Goal: Task Accomplishment & Management: Use online tool/utility

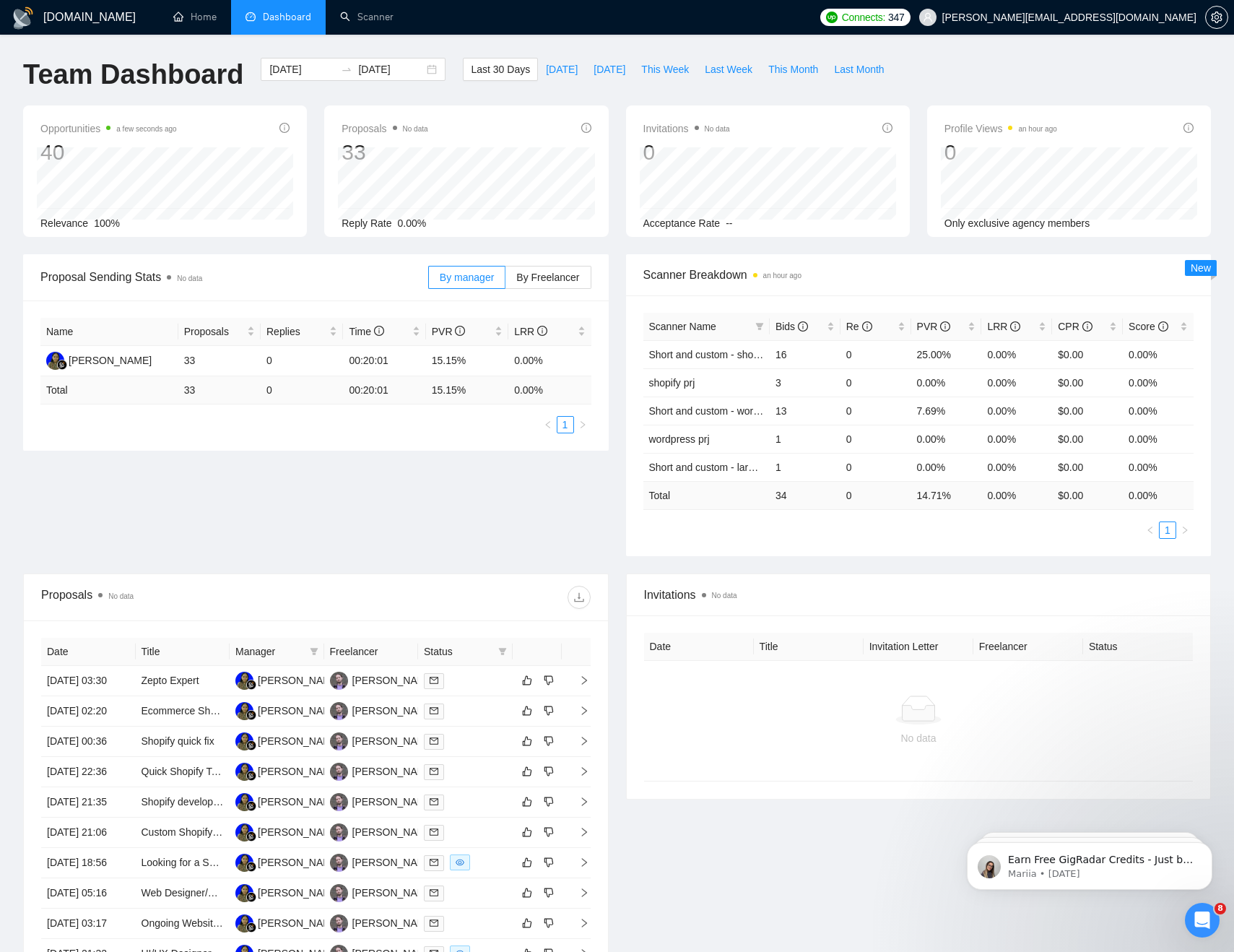
click at [368, 443] on div "Name Proposals Replies Time PVR LRR Alissa Anggreiny 33 0 00:20:01 15.15% 0.00%…" at bounding box center [316, 375] width 586 height 150
click at [447, 504] on div "Proposal Sending Stats No data By manager By Freelancer Name Proposals Replies …" at bounding box center [616, 414] width 1205 height 319
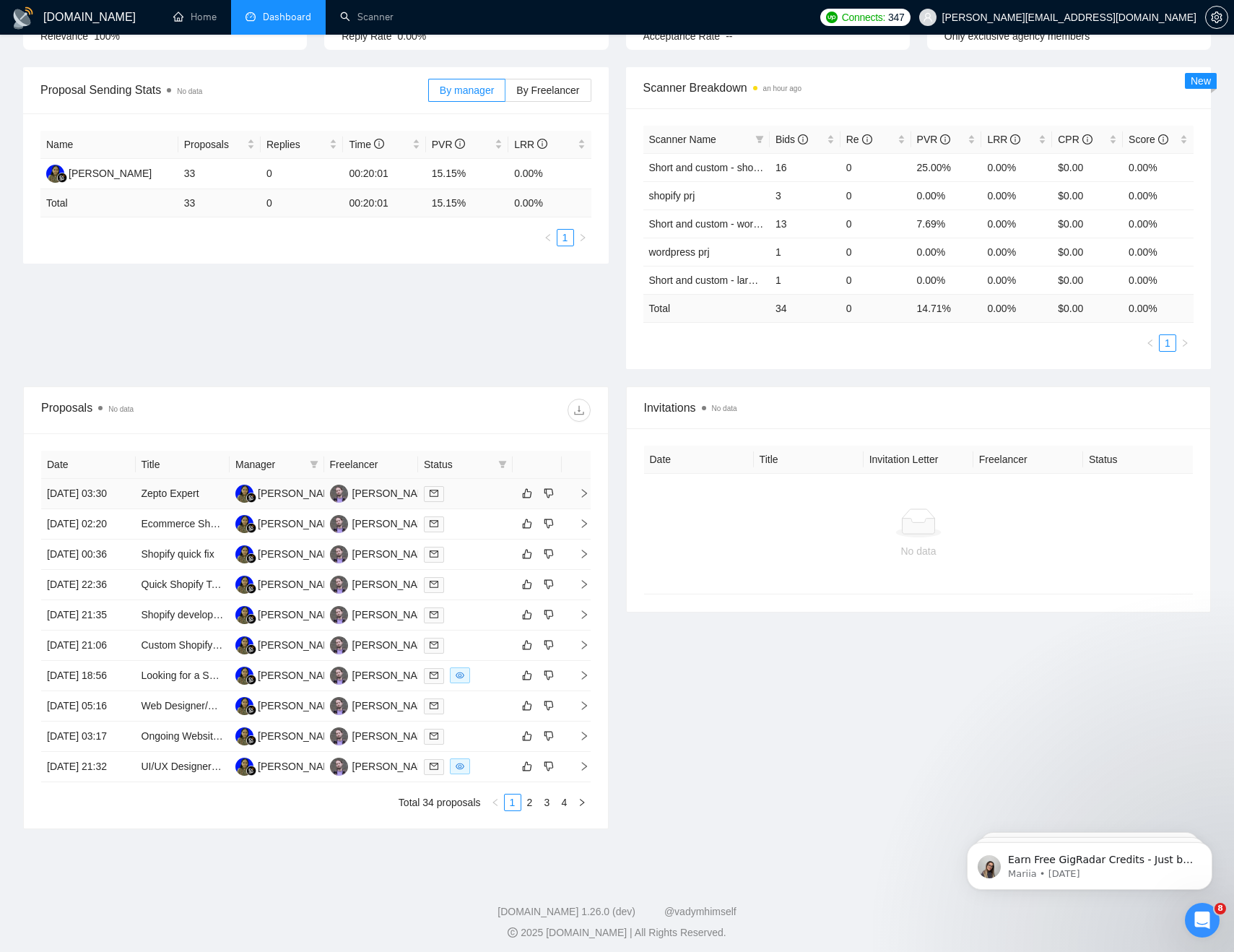
scroll to position [201, 0]
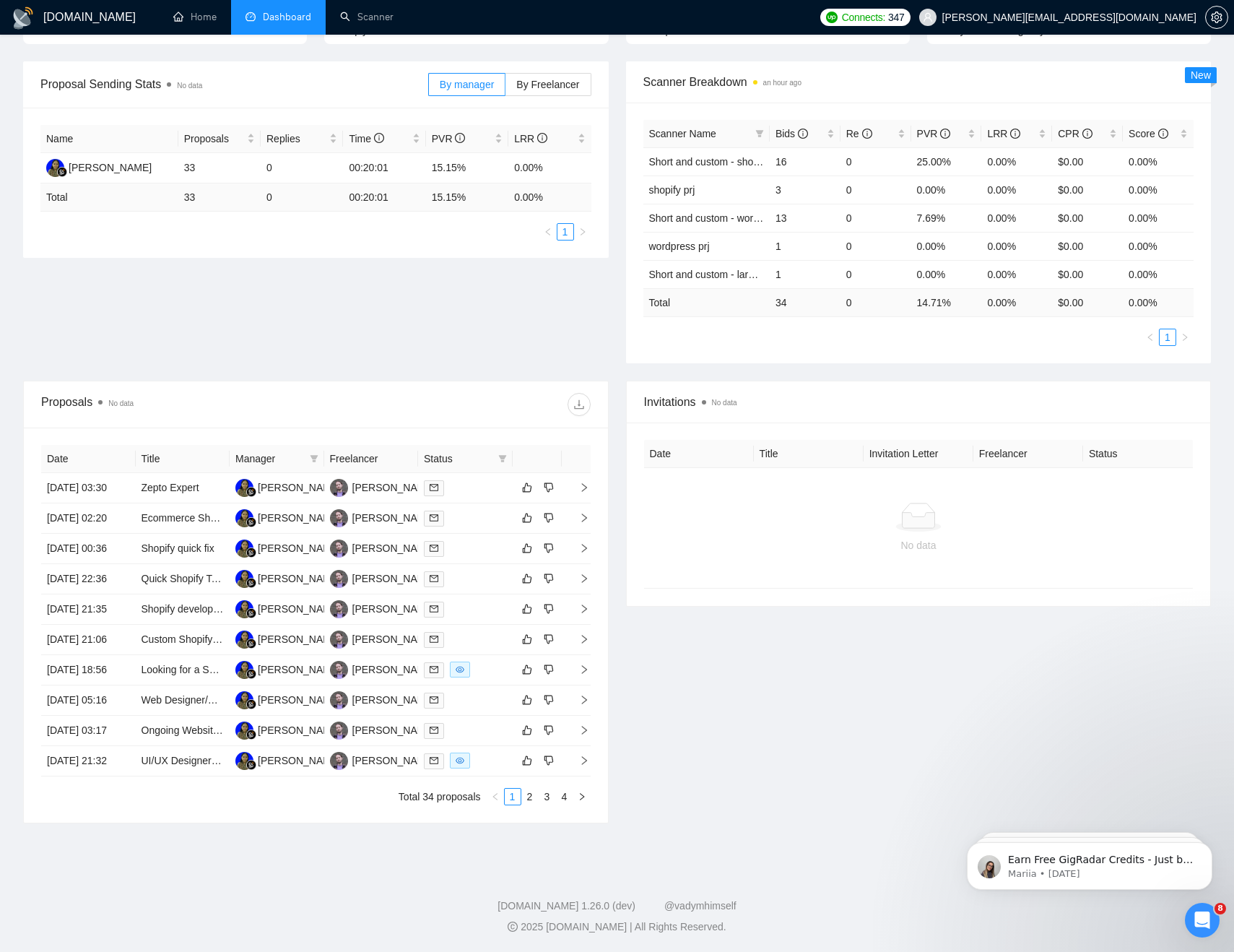
click at [468, 332] on div "Proposal Sending Stats No data By manager By Freelancer Name Proposals Replies …" at bounding box center [616, 221] width 1205 height 319
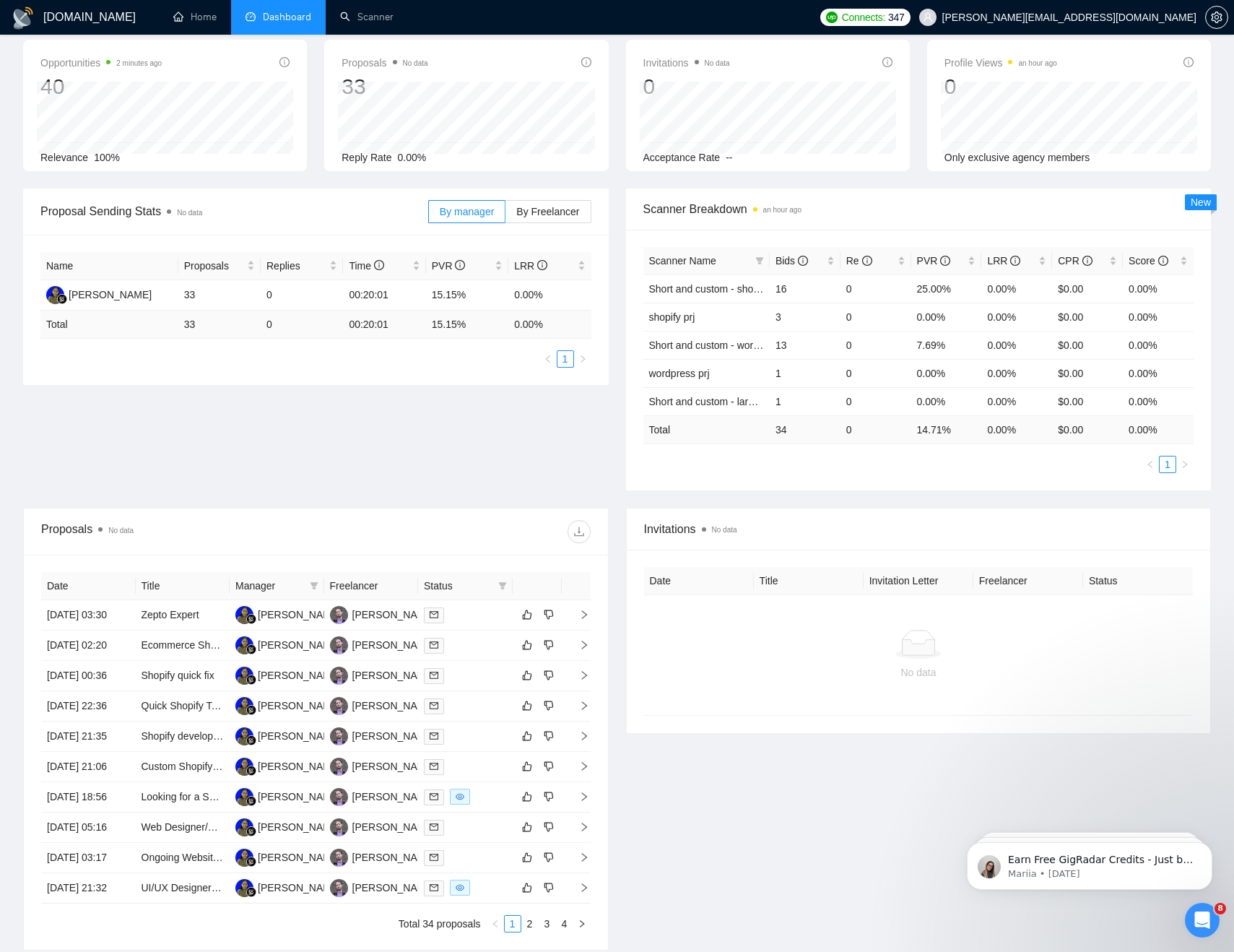
scroll to position [0, 0]
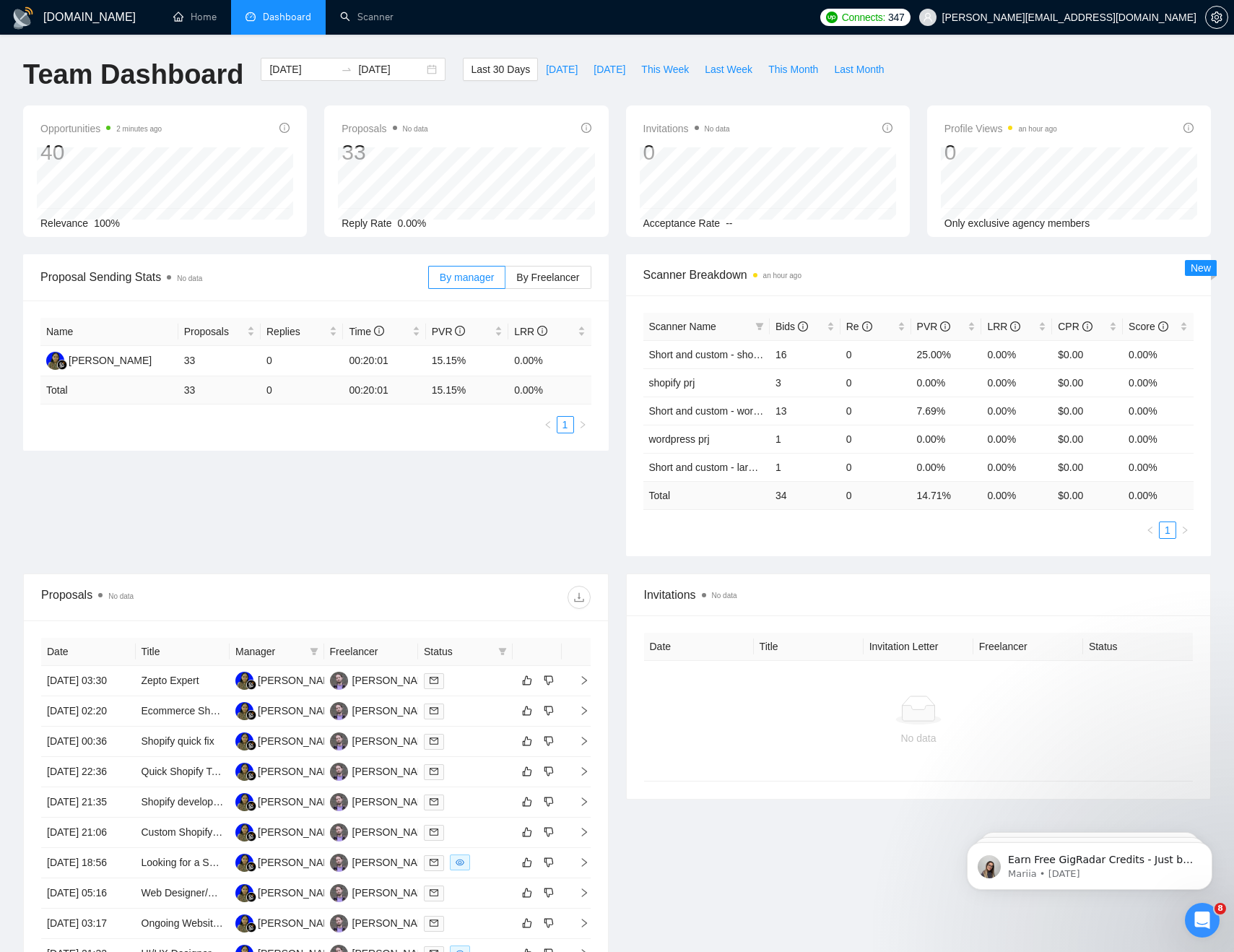
click at [1023, 62] on div "Team Dashboard [DATE] [DATE] Last 30 Days [DATE] [DATE] This Week Last Week Thi…" at bounding box center [616, 81] width 1205 height 48
click at [348, 13] on link "Scanner" at bounding box center [367, 17] width 54 height 12
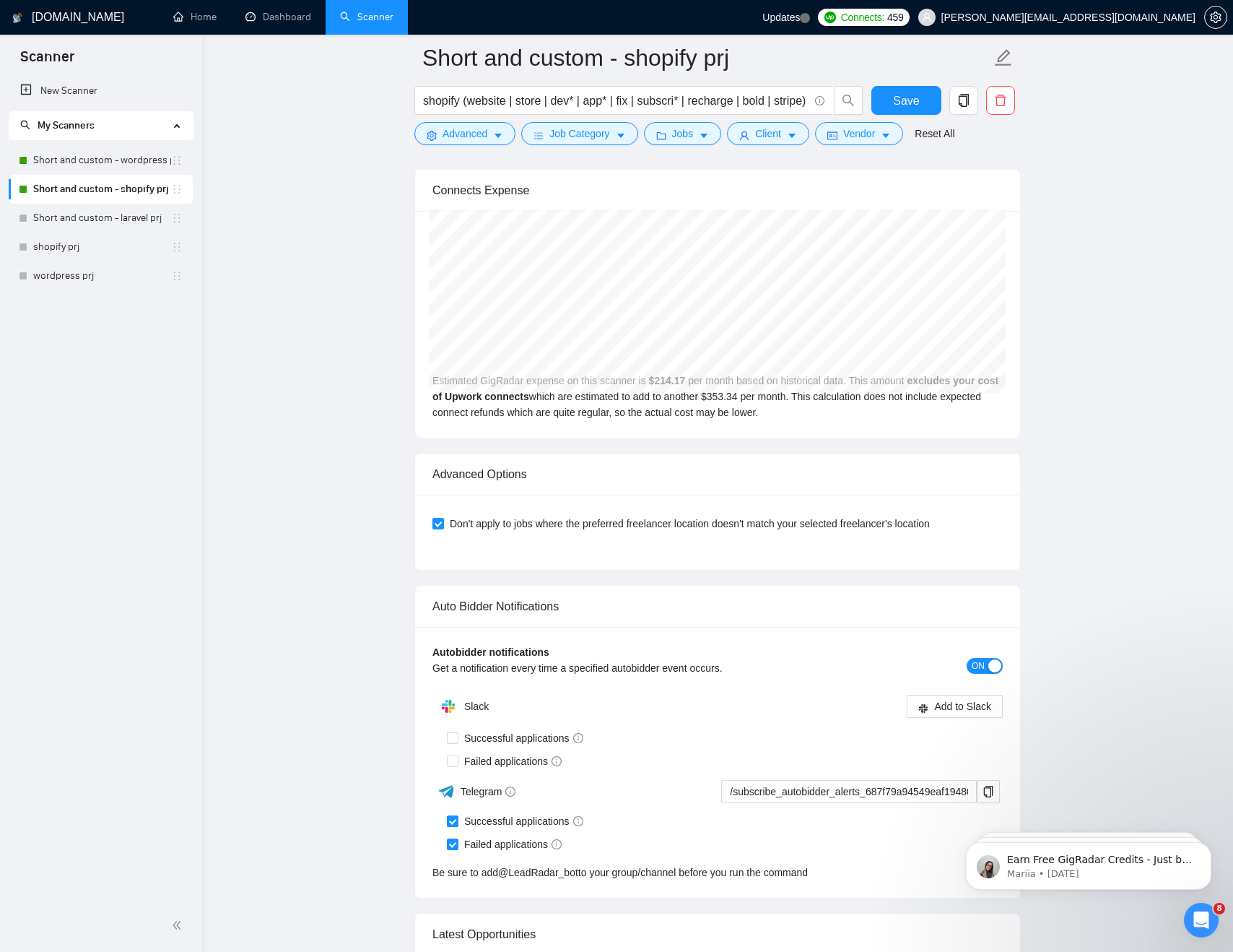
scroll to position [32, 0]
click at [91, 166] on link "Short and custom - wordpress prj" at bounding box center [102, 160] width 138 height 29
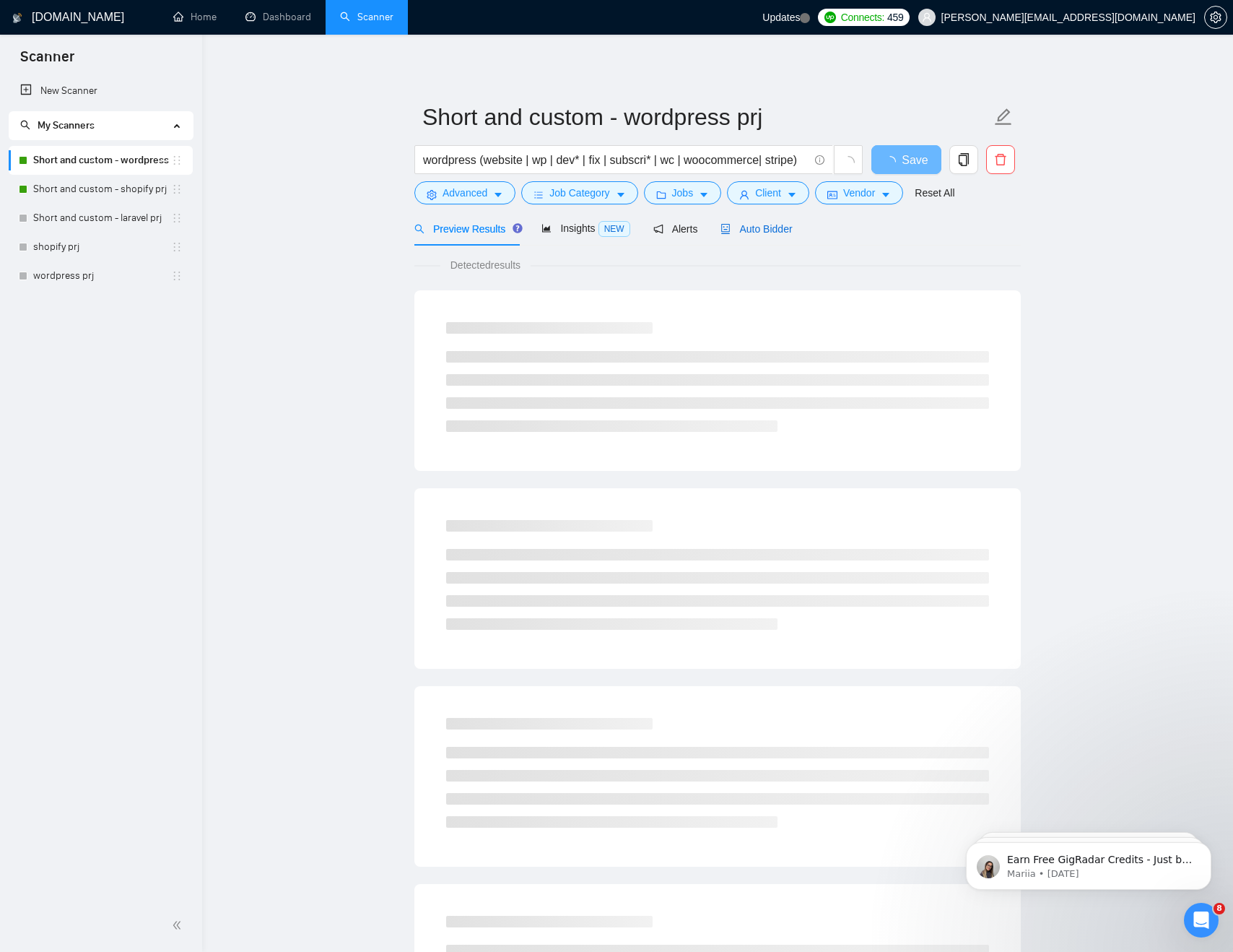
click at [753, 228] on span "Auto Bidder" at bounding box center [756, 228] width 72 height 11
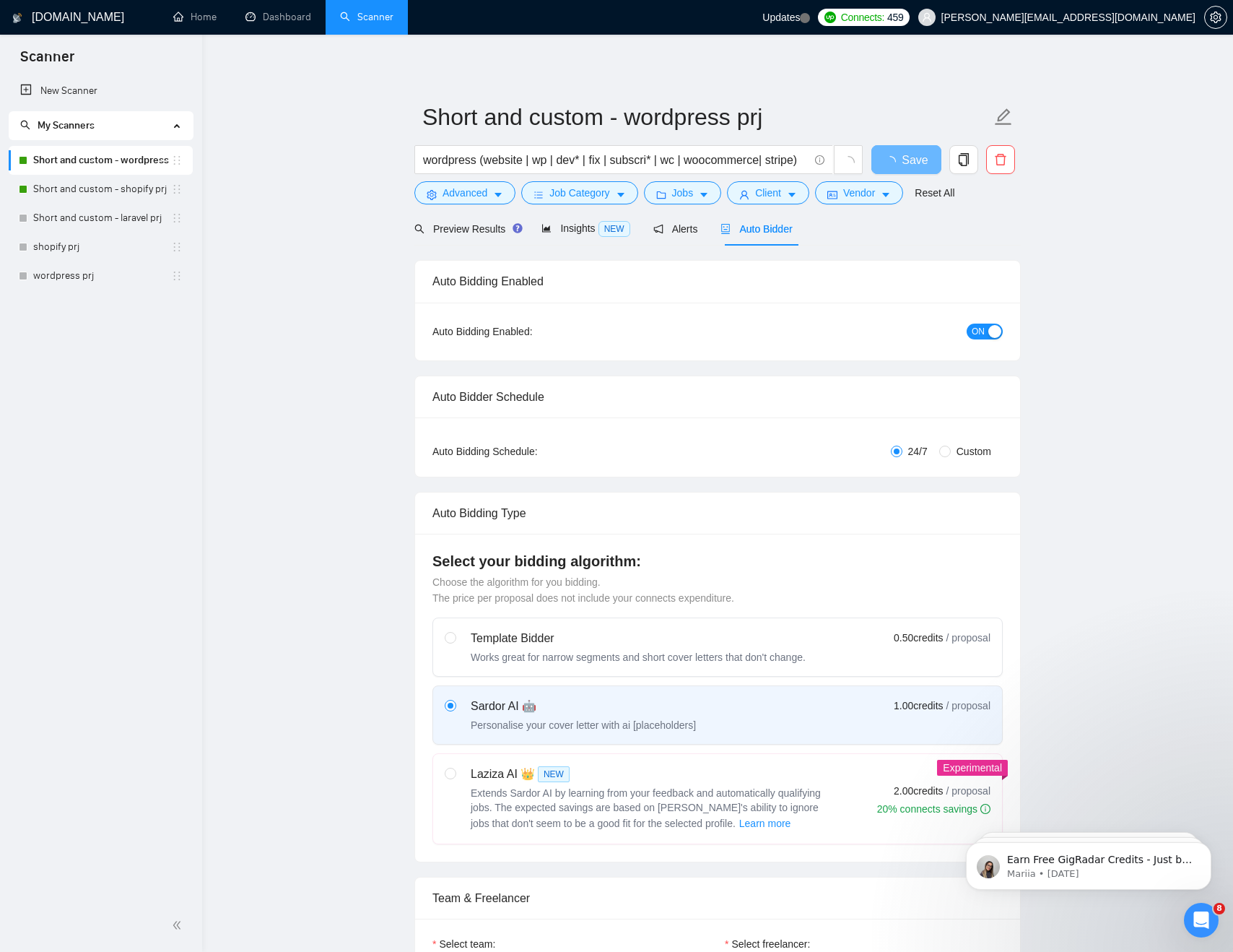
checkbox input "true"
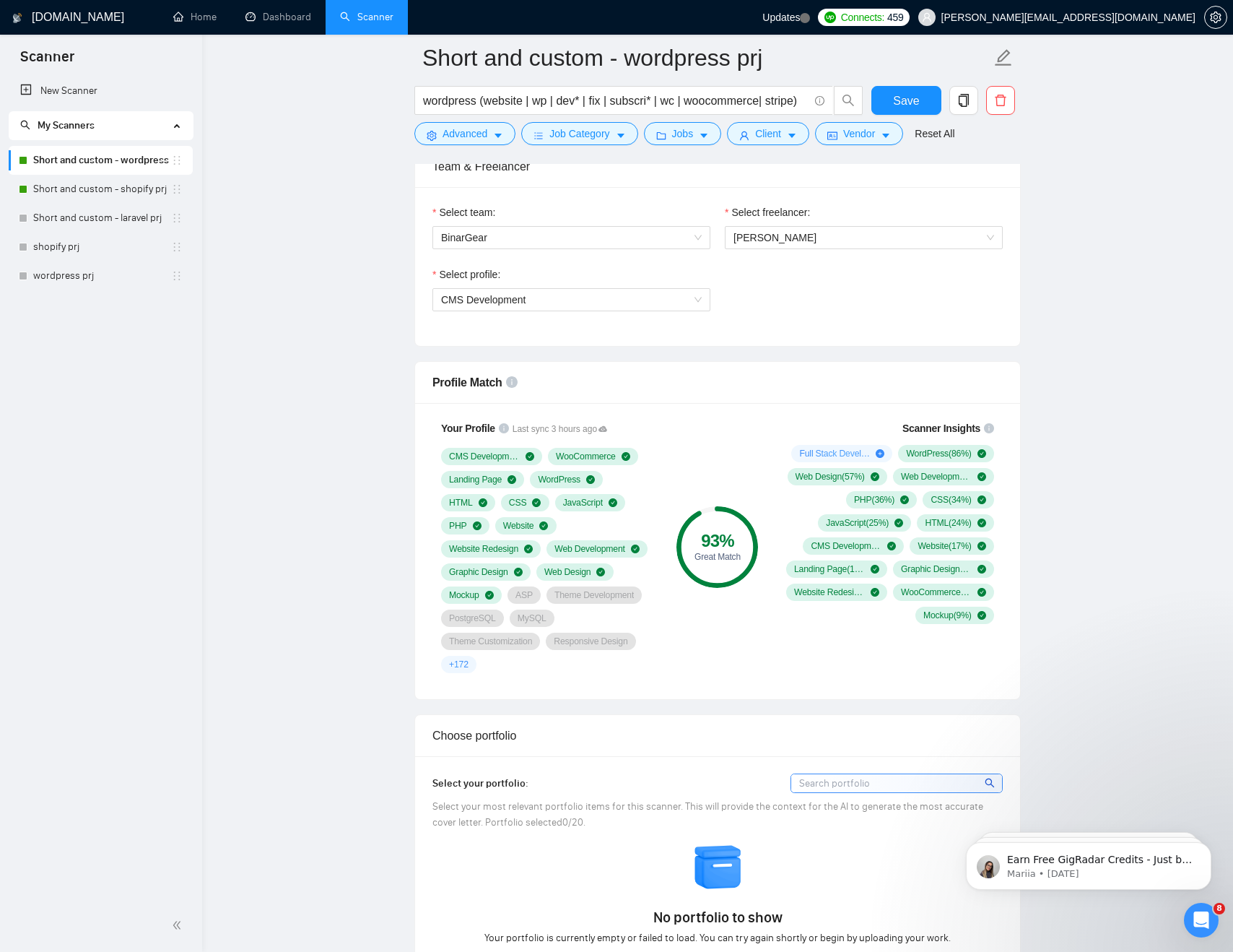
scroll to position [645, 0]
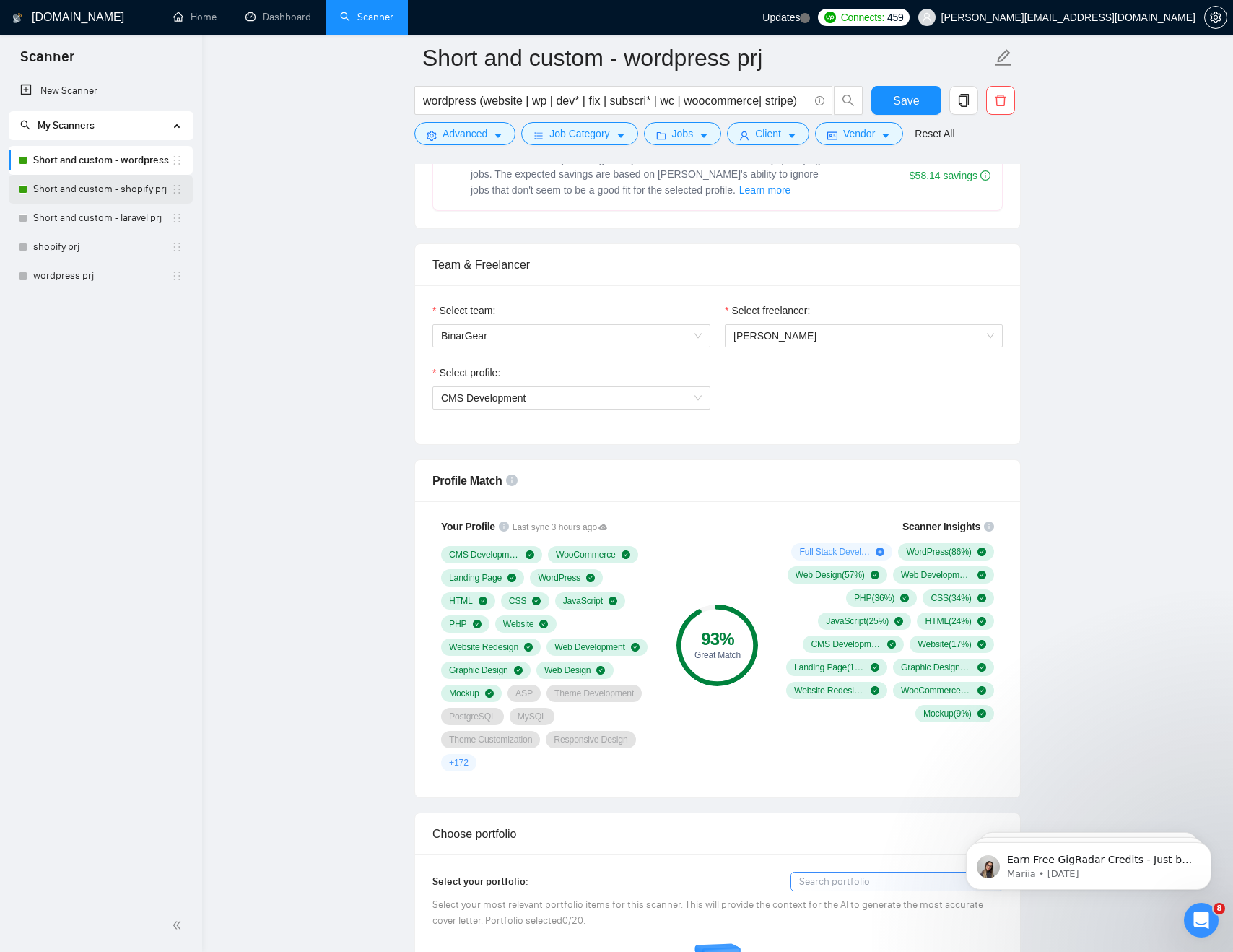
click at [113, 194] on link "Short and custom - shopify prj" at bounding box center [102, 189] width 138 height 29
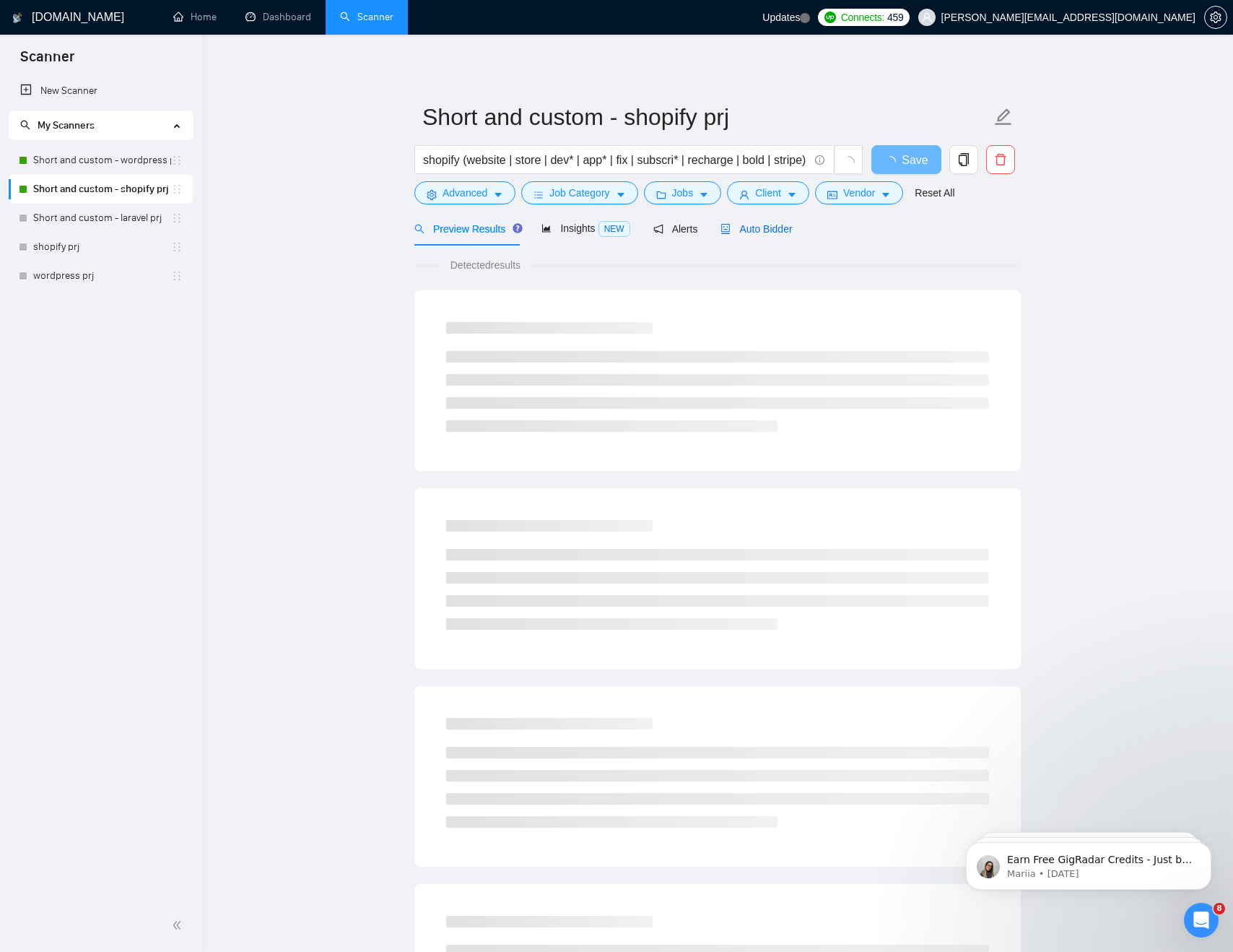
click span "Auto Bidder"
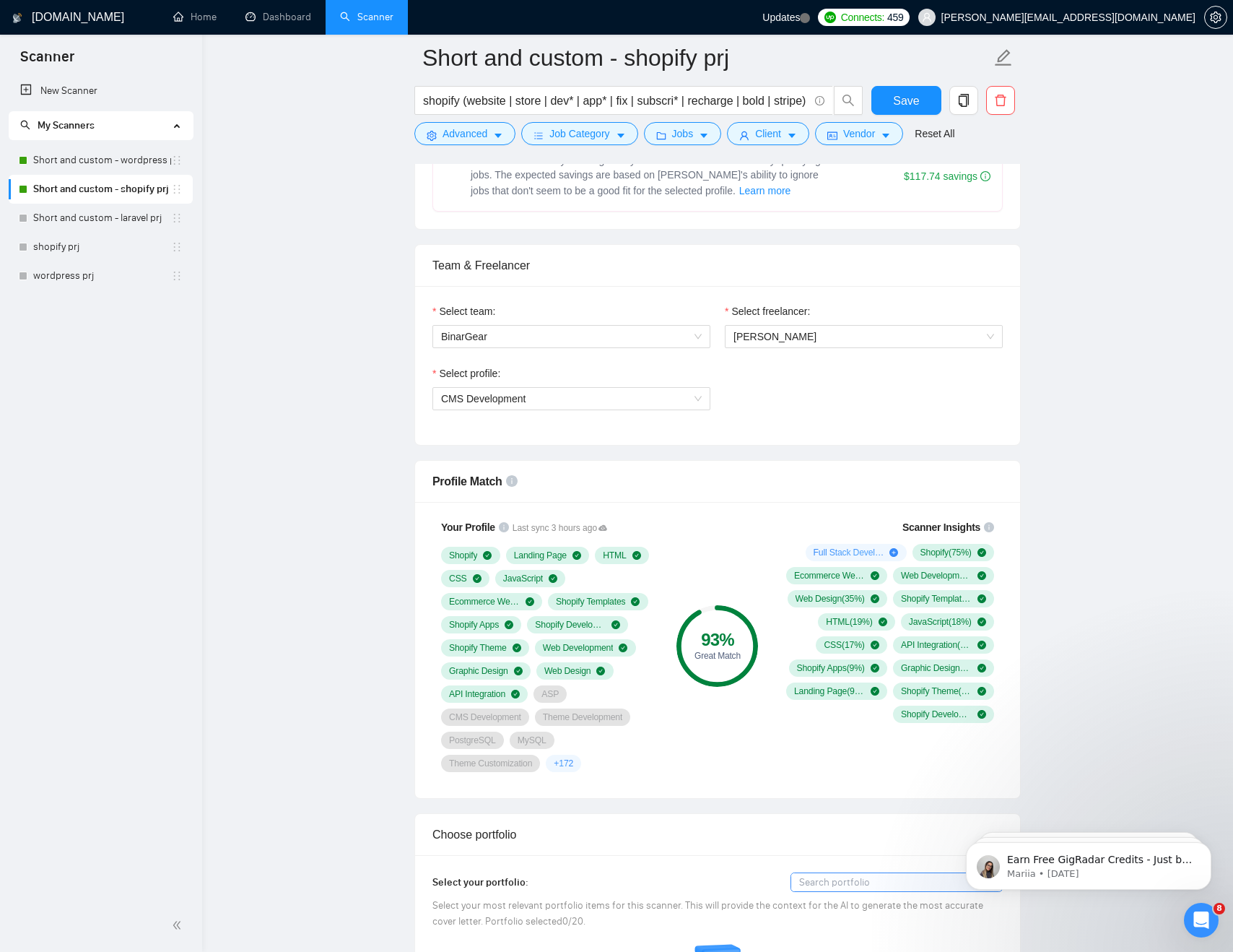
scroll to position [721, 0]
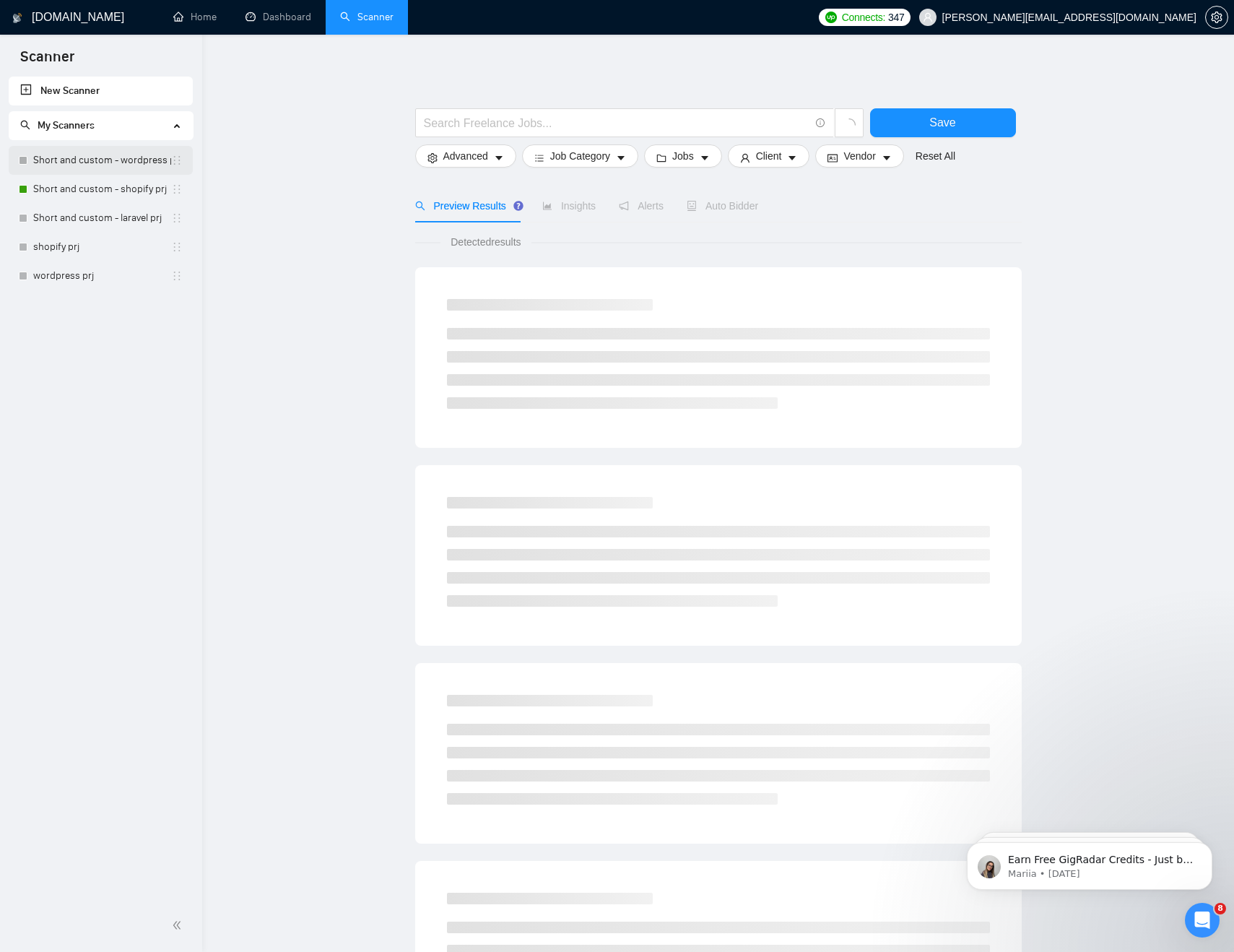
click at [69, 166] on link "Short and custom - wordpress prj" at bounding box center [102, 160] width 138 height 29
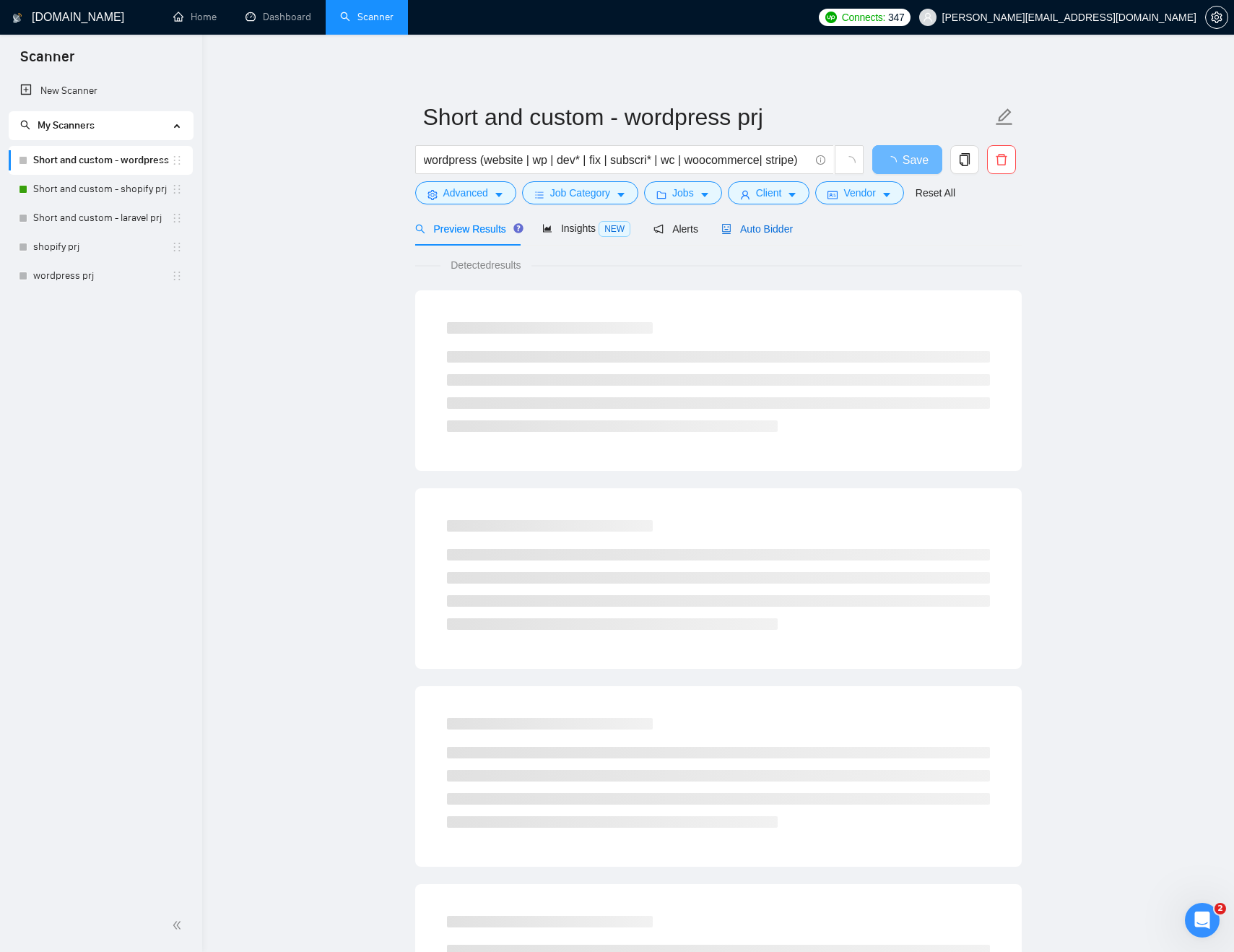
click at [748, 224] on span "Auto Bidder" at bounding box center [757, 228] width 72 height 11
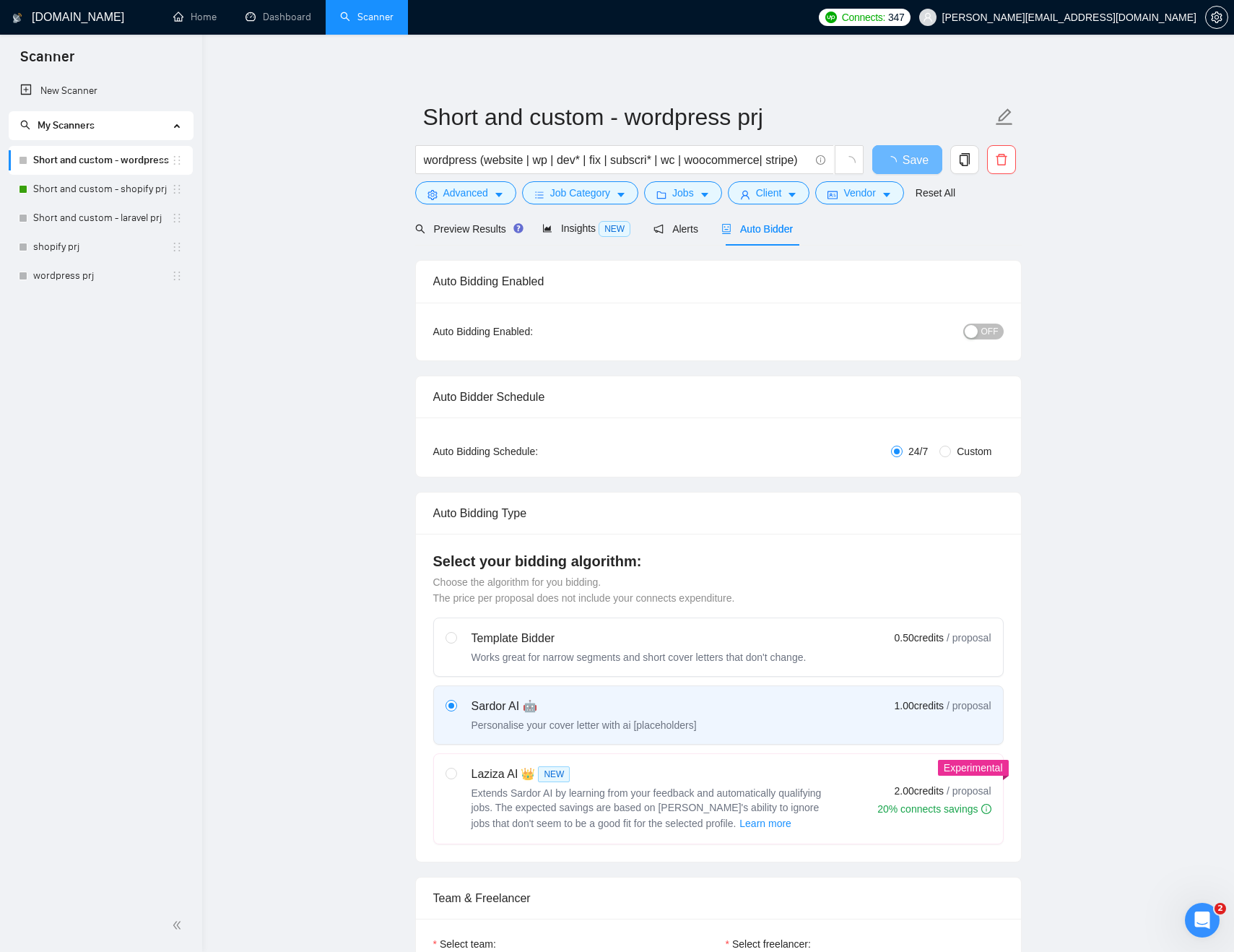
checkbox input "true"
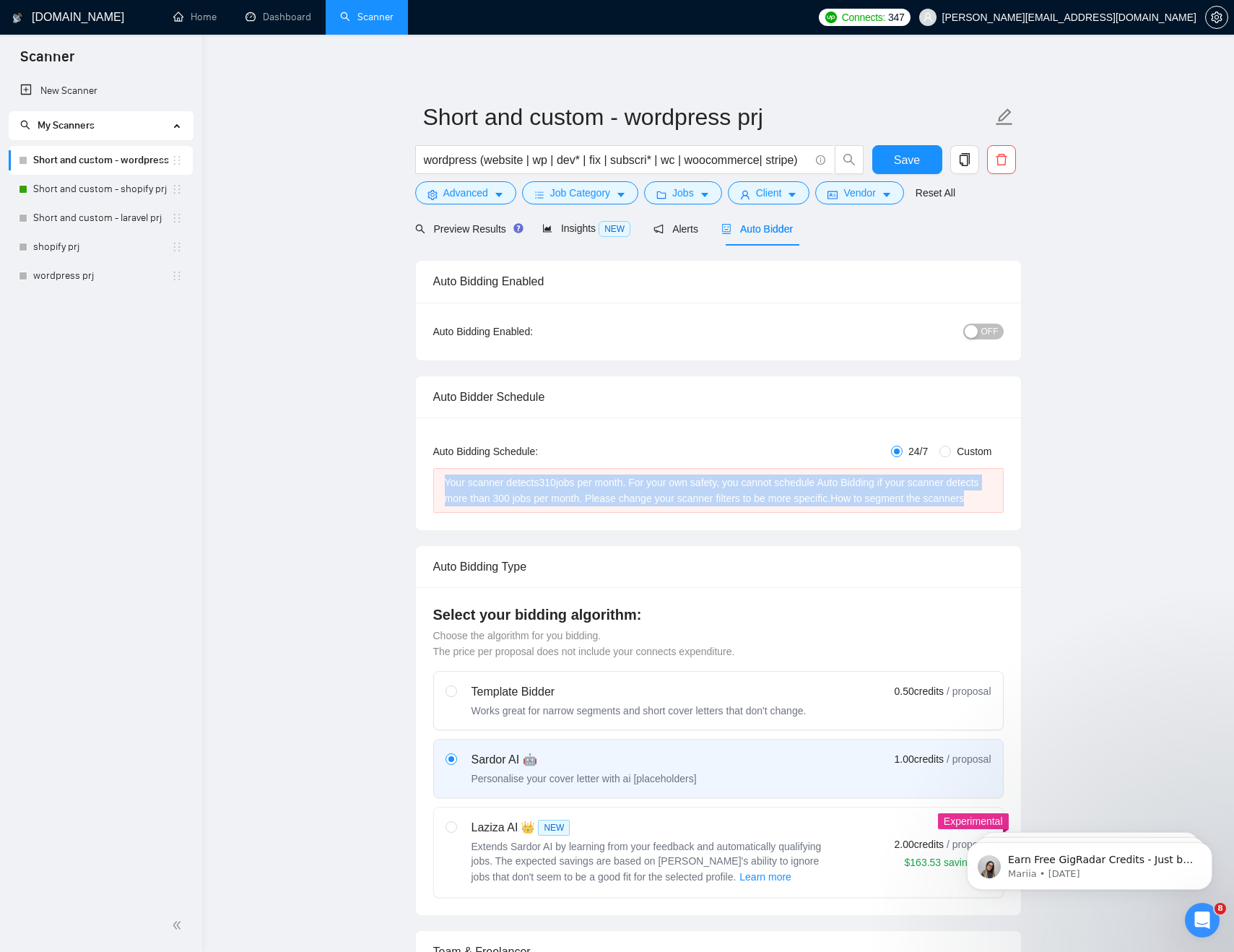
drag, startPoint x: 440, startPoint y: 485, endPoint x: 523, endPoint y: 519, distance: 89.7
click at [523, 513] on div "Your scanner detects 310 jobs per month. For your own safety, you cannot schedu…" at bounding box center [718, 490] width 571 height 45
select select "en"
click at [519, 521] on body "Scanner New Scanner My Scanners Short and custom - wordpress prj Short and cust…" at bounding box center [617, 476] width 1234 height 952
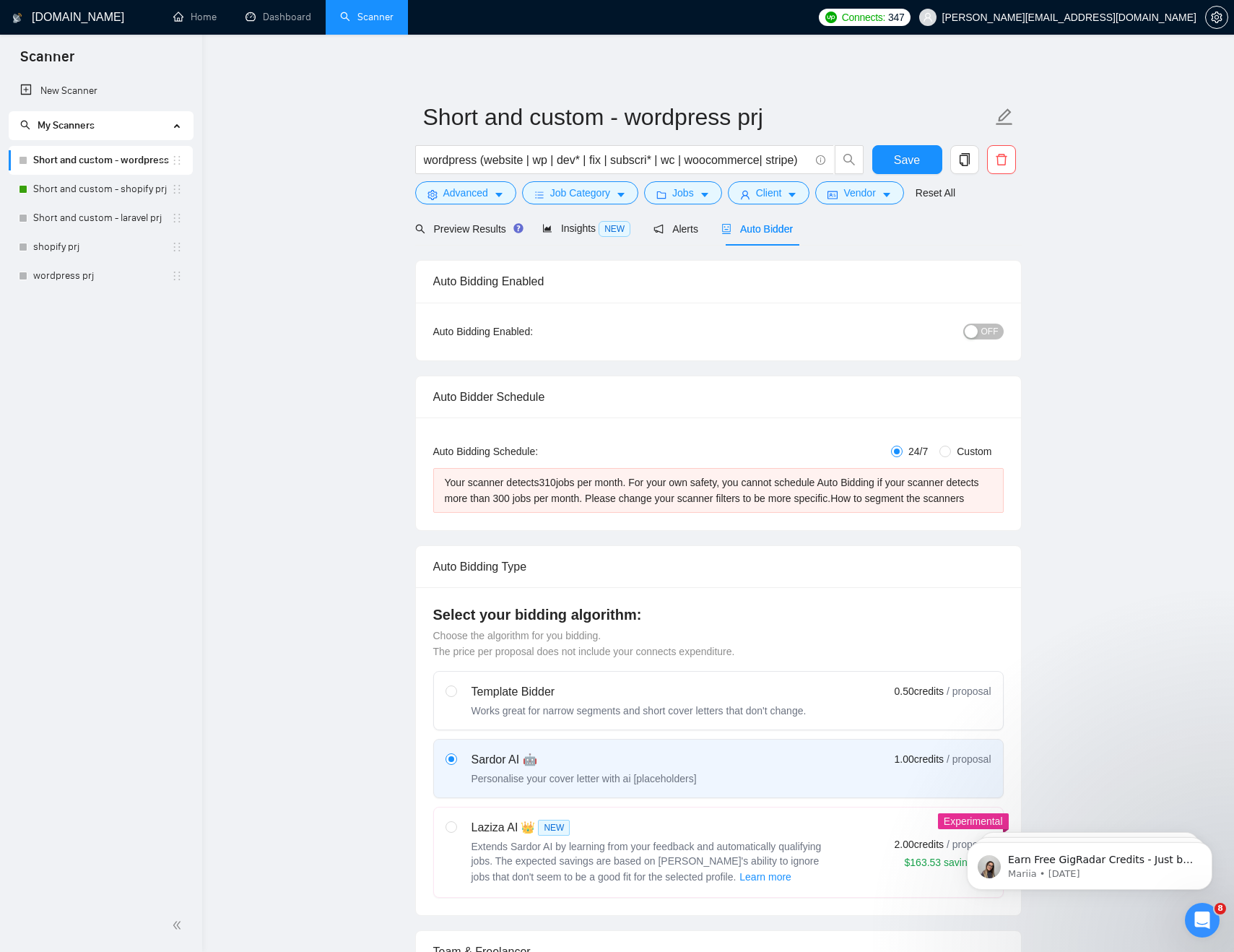
click at [477, 223] on span "Preview Results" at bounding box center [467, 228] width 104 height 11
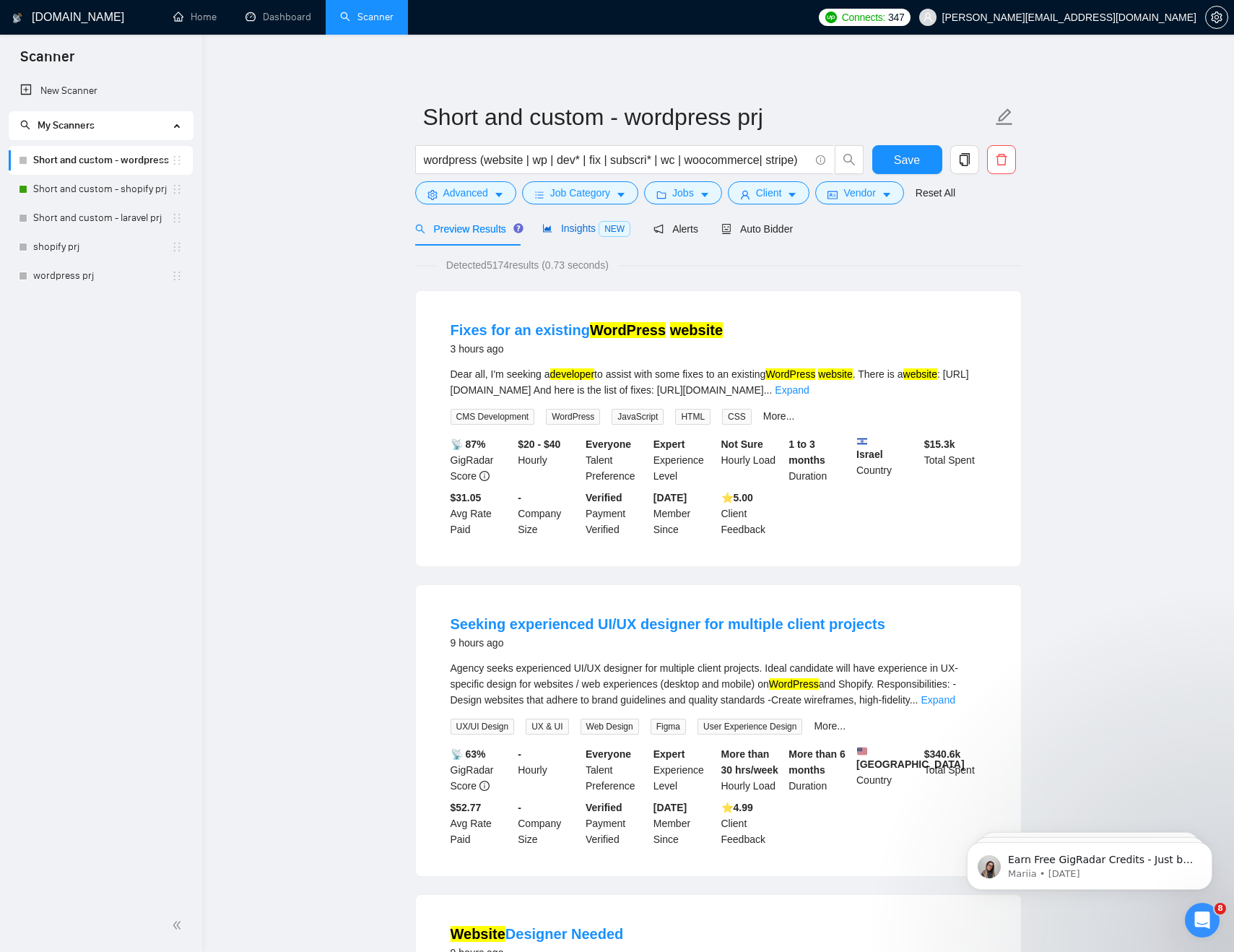
click at [568, 225] on span "Insights NEW" at bounding box center [586, 228] width 88 height 11
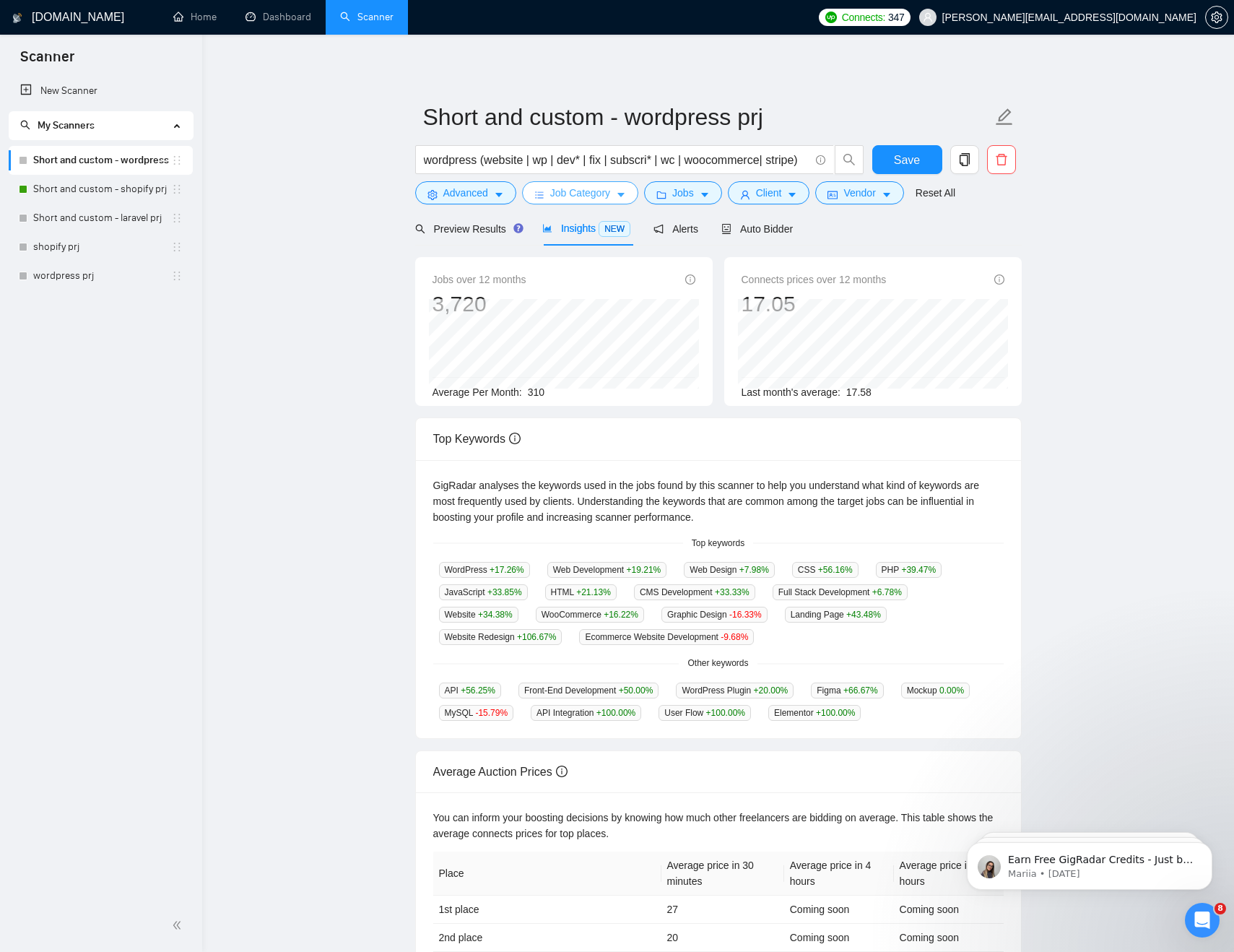
click at [610, 191] on span "Job Category" at bounding box center [580, 192] width 60 height 16
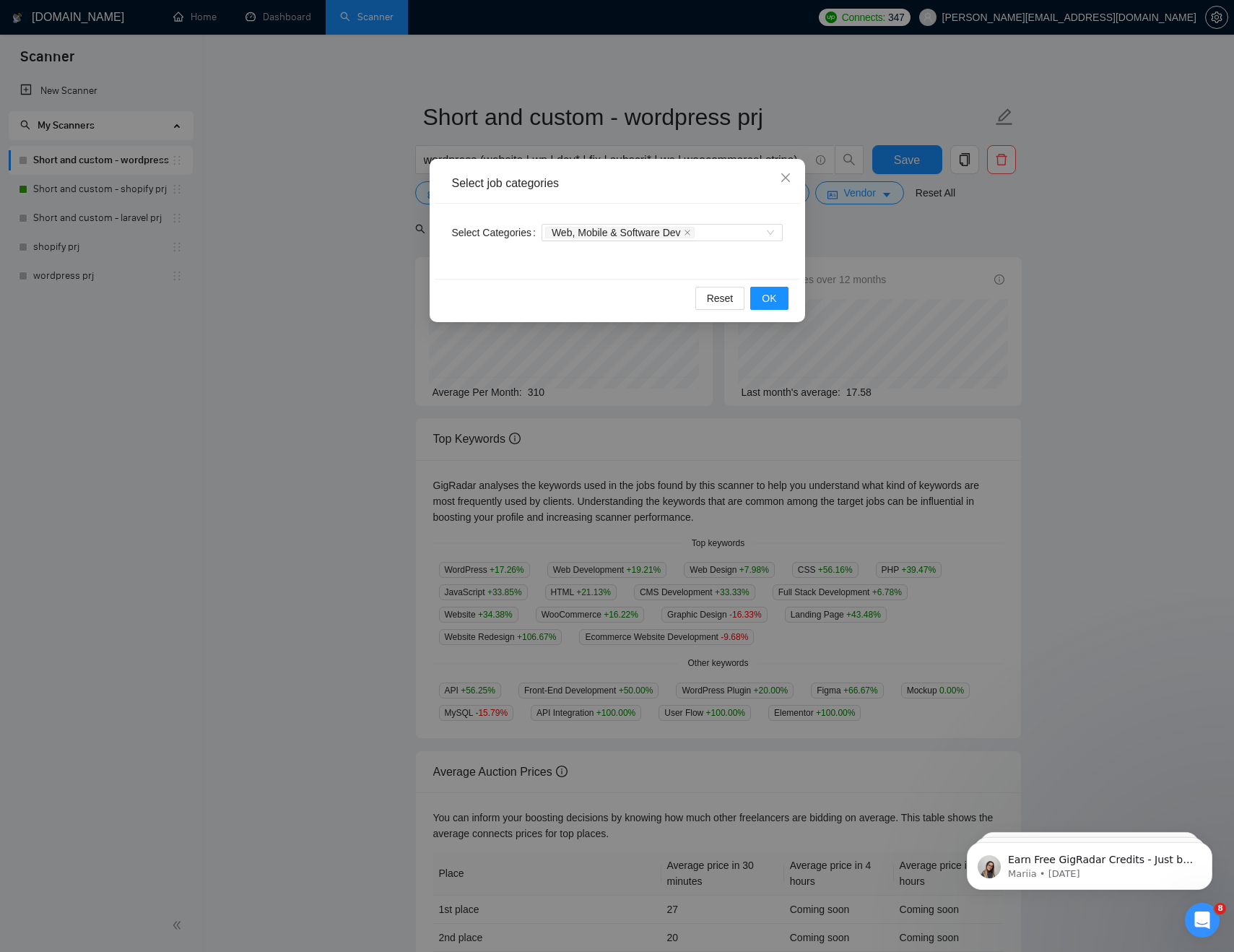
click at [700, 313] on div "Reset OK" at bounding box center [618, 298] width 366 height 38
click at [786, 173] on icon "close" at bounding box center [785, 177] width 11 height 11
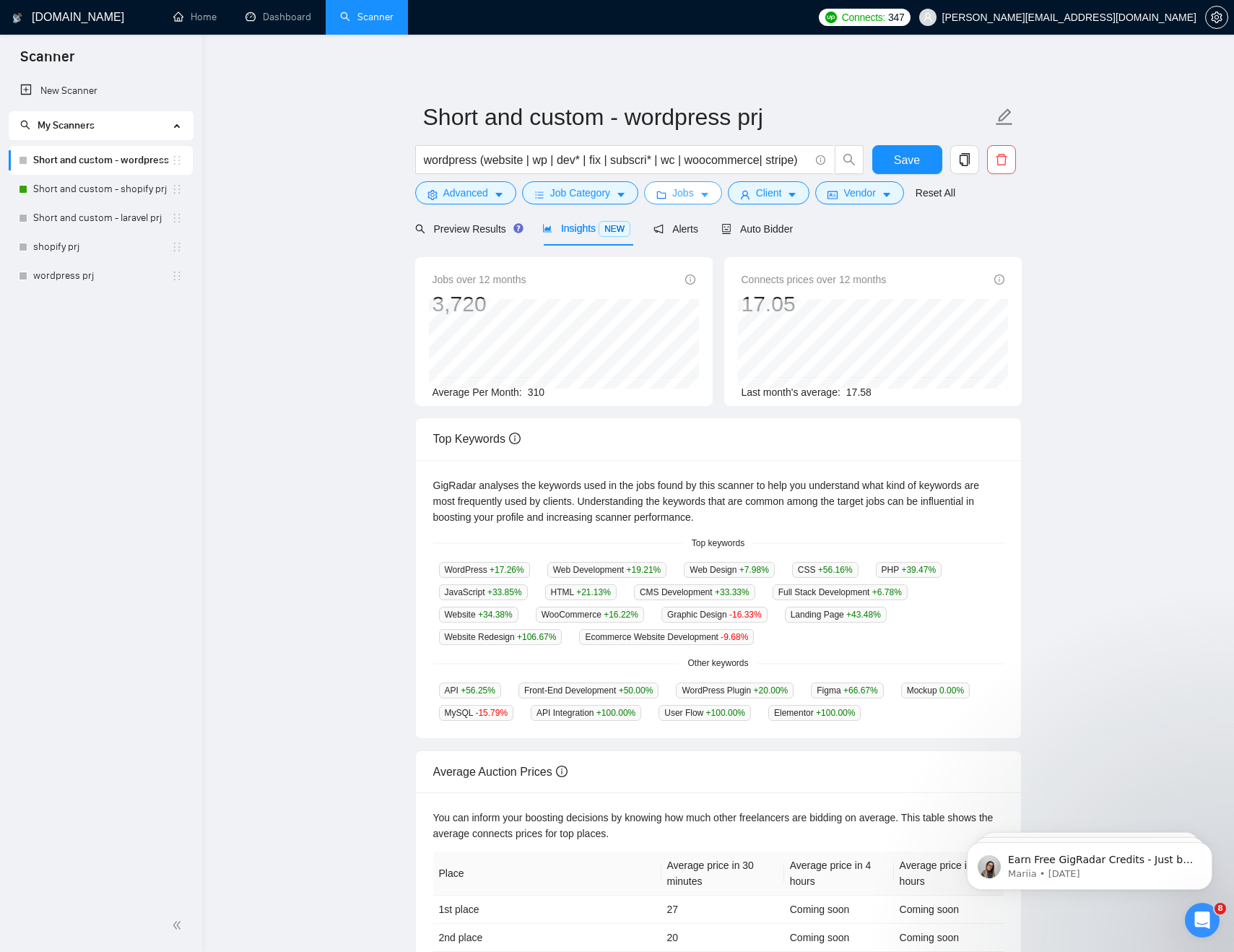
click at [704, 195] on icon "caret-down" at bounding box center [705, 195] width 10 height 10
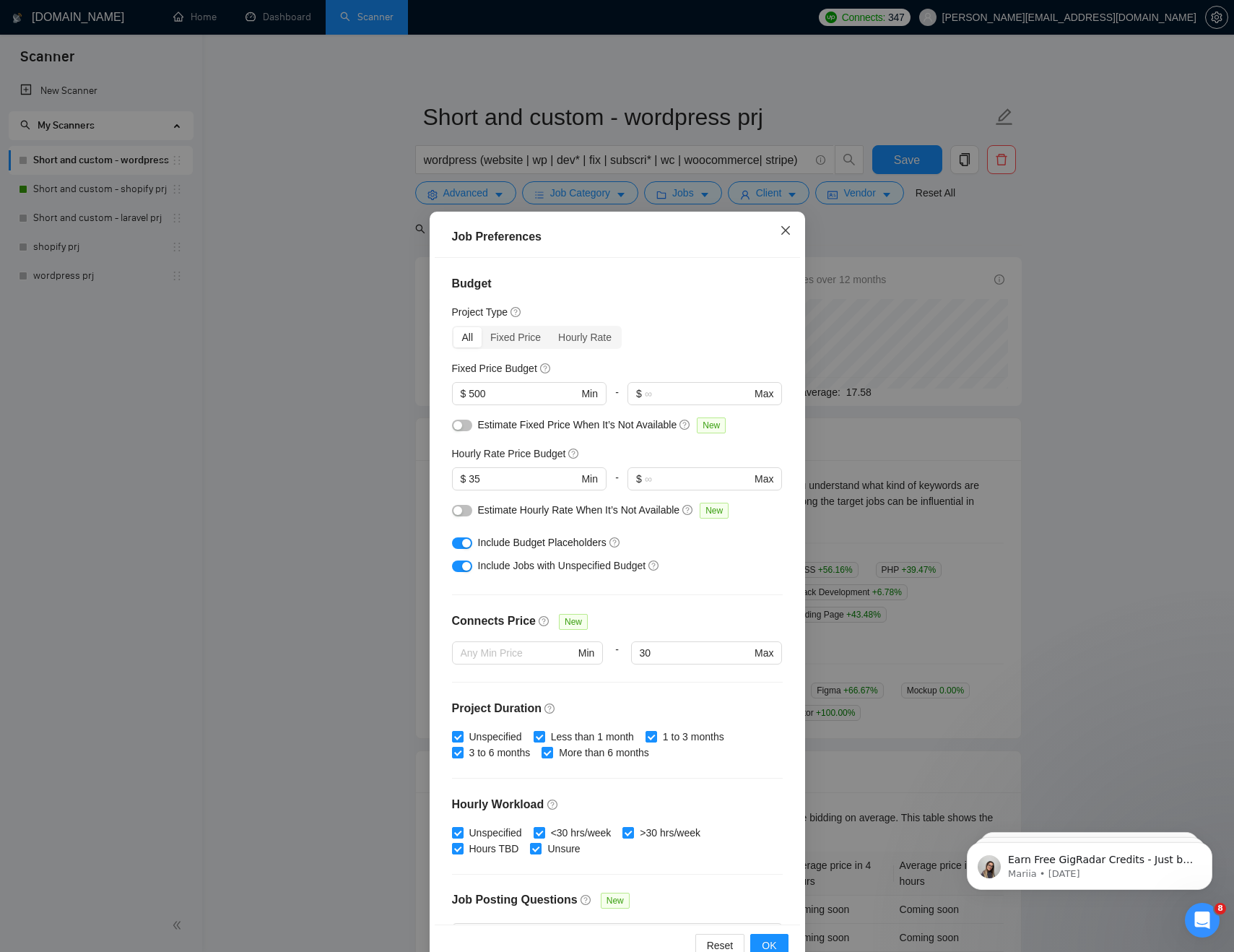
click at [788, 226] on icon "close" at bounding box center [785, 230] width 11 height 11
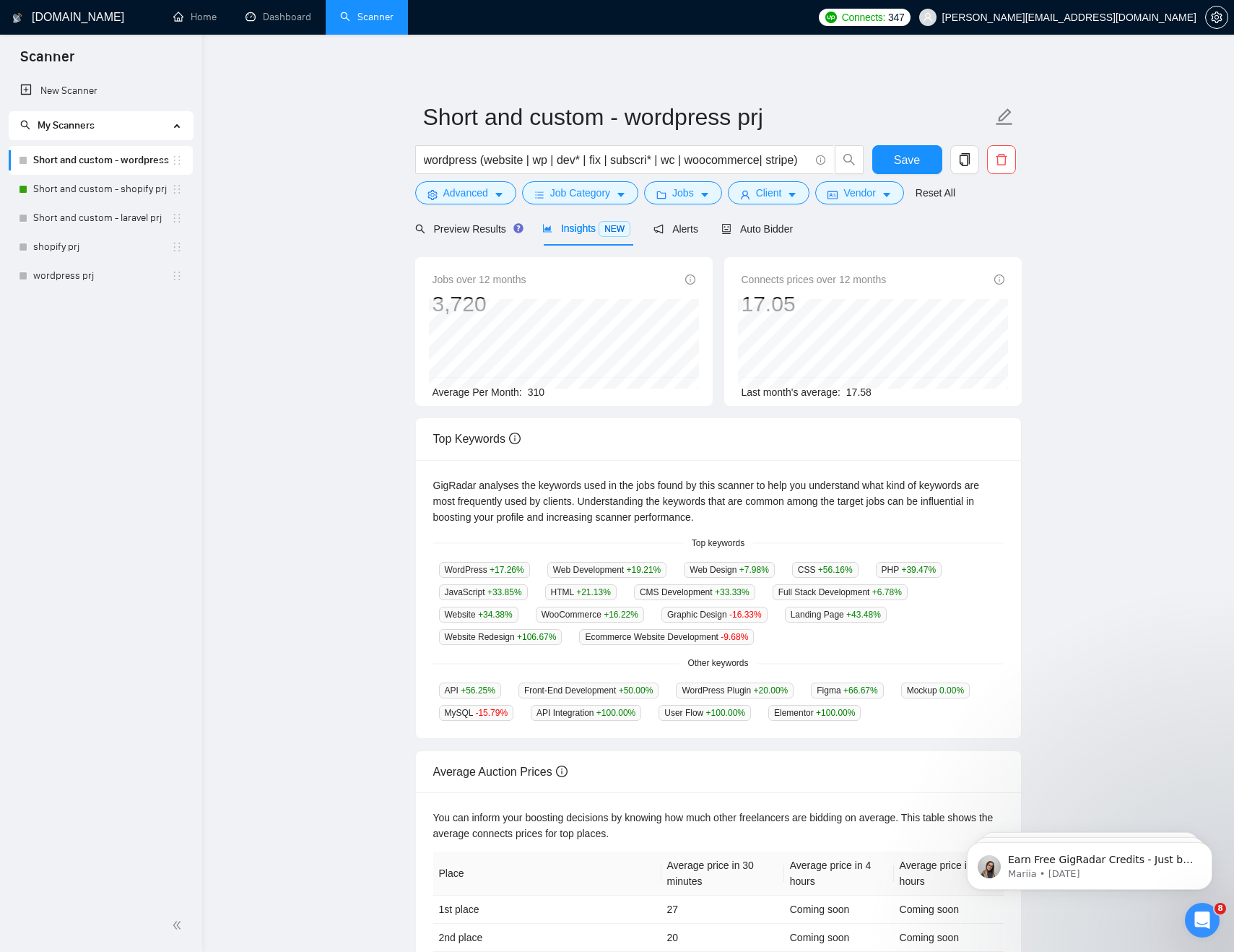
click at [786, 205] on form "Short and custom - wordpress prj wordpress (website | wp | dev* | fix | subscri…" at bounding box center [718, 153] width 607 height 118
click at [757, 189] on button "Client" at bounding box center [769, 192] width 82 height 23
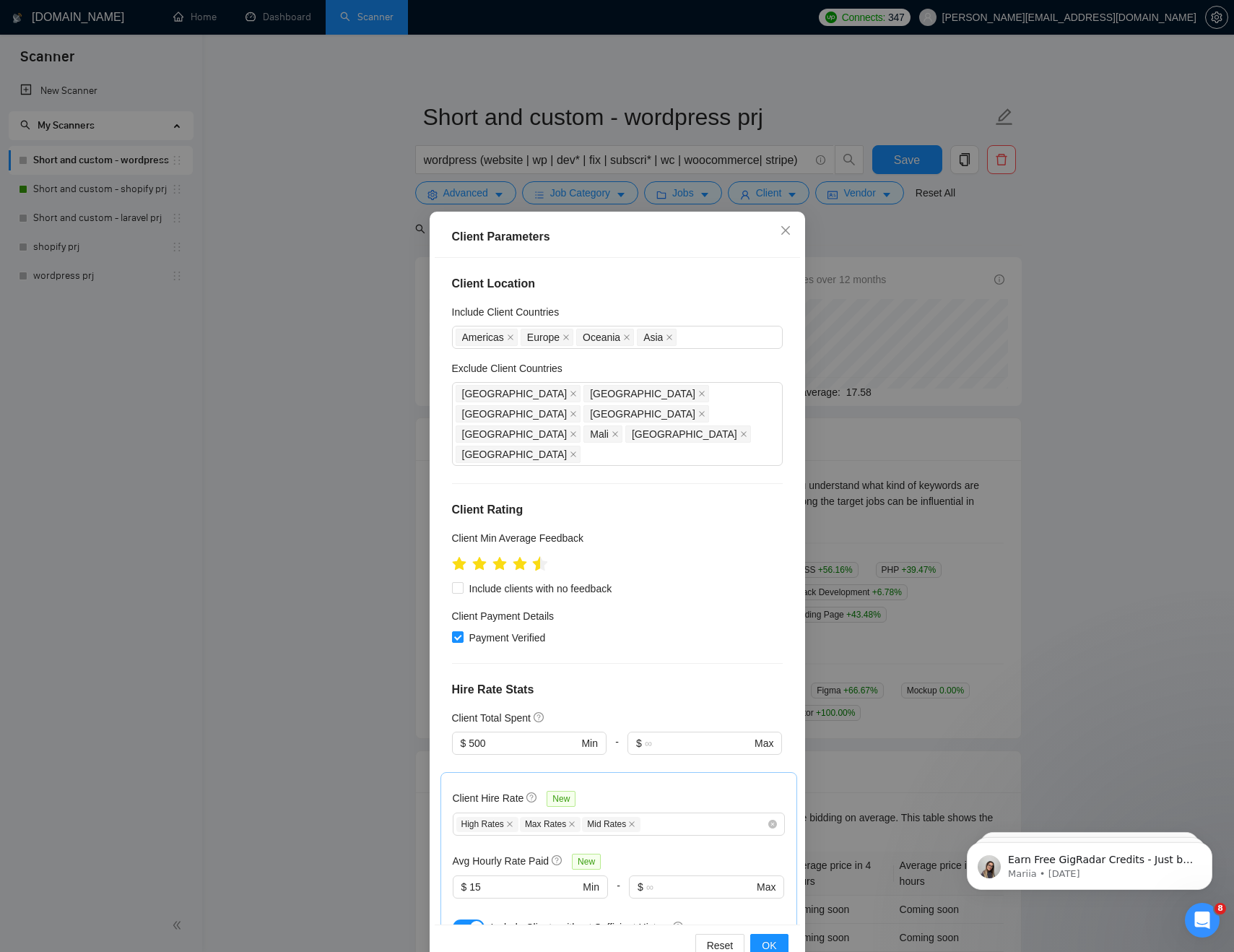
click at [538, 556] on icon "star" at bounding box center [539, 563] width 15 height 14
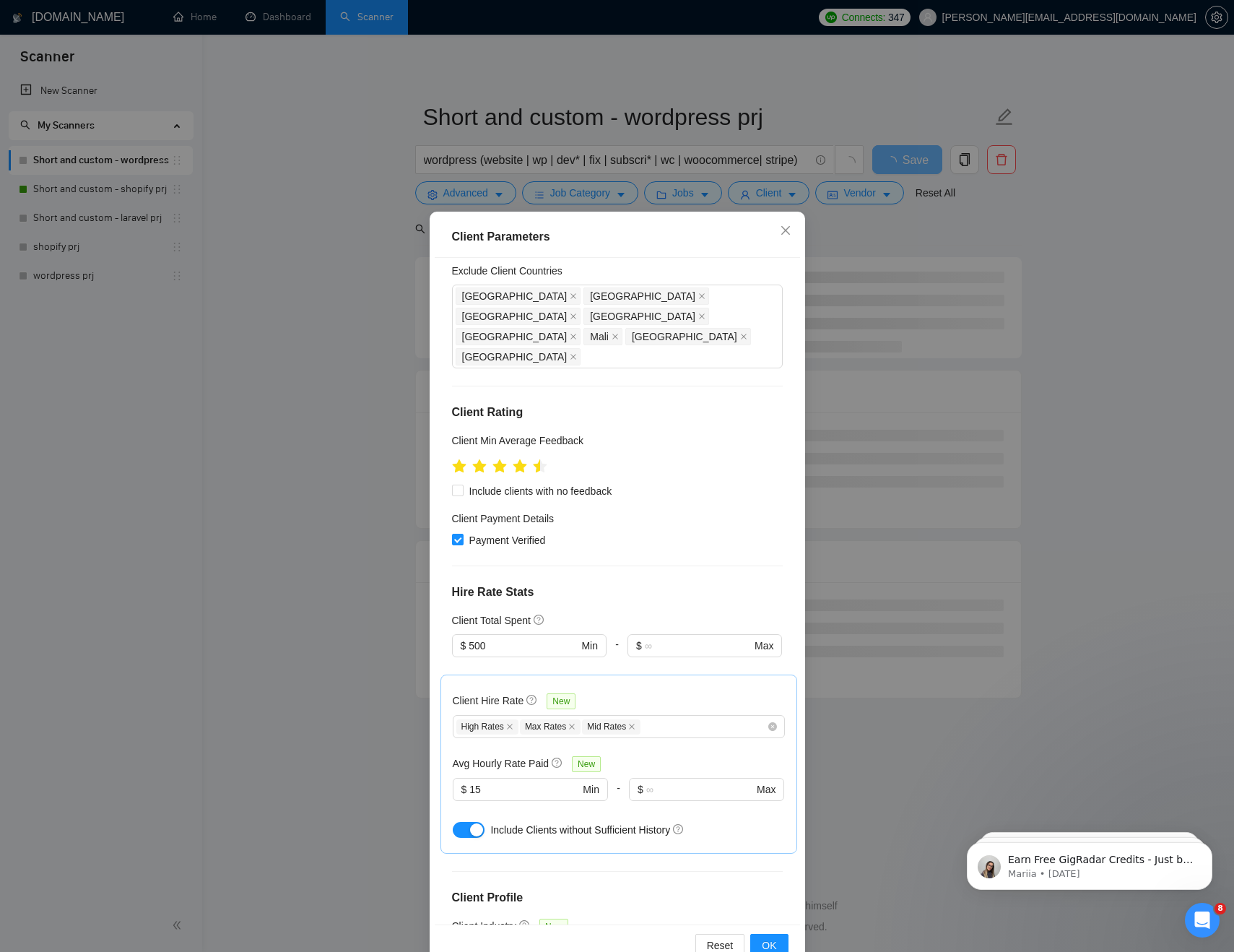
scroll to position [255, 0]
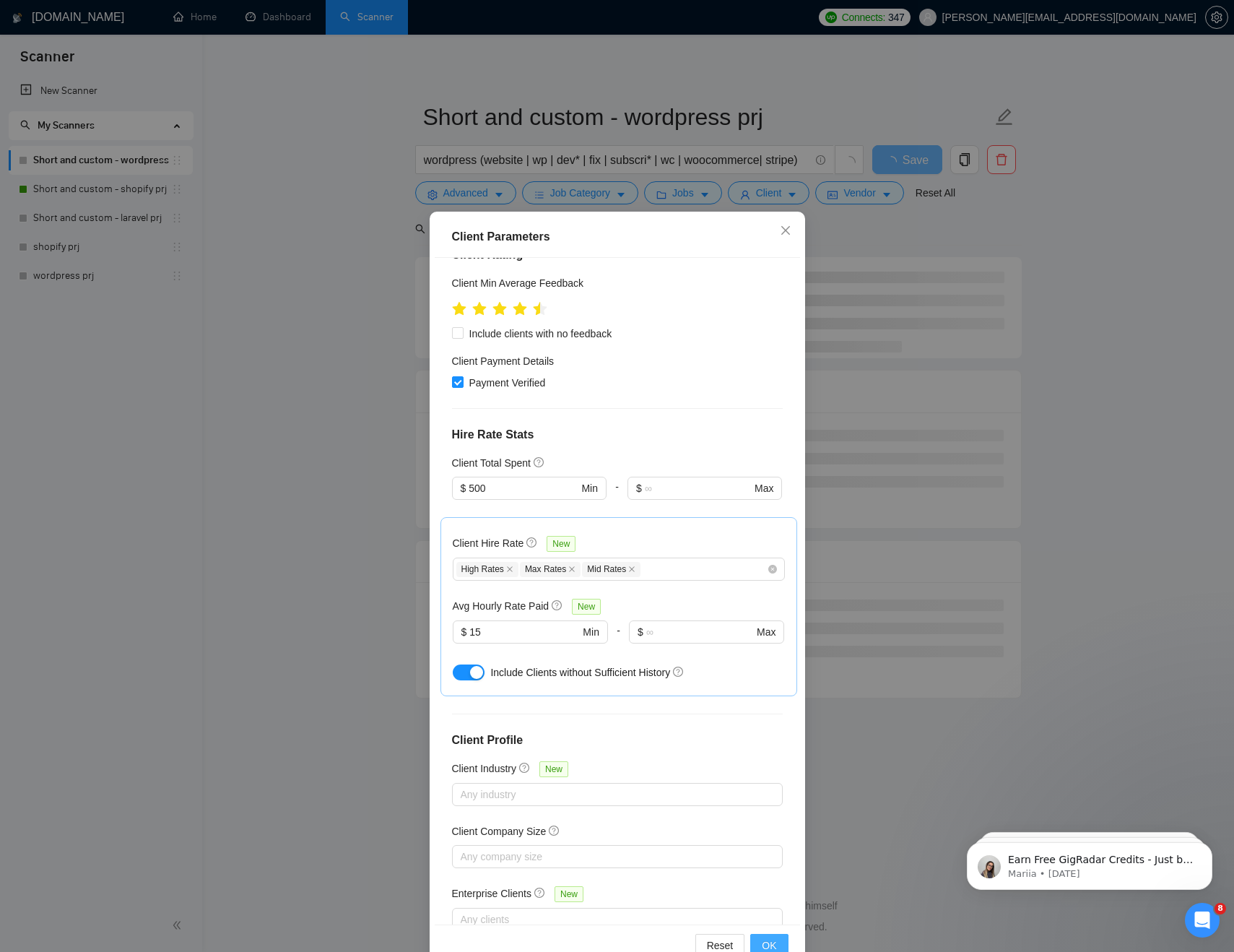
click at [771, 941] on span "OK" at bounding box center [768, 945] width 14 height 16
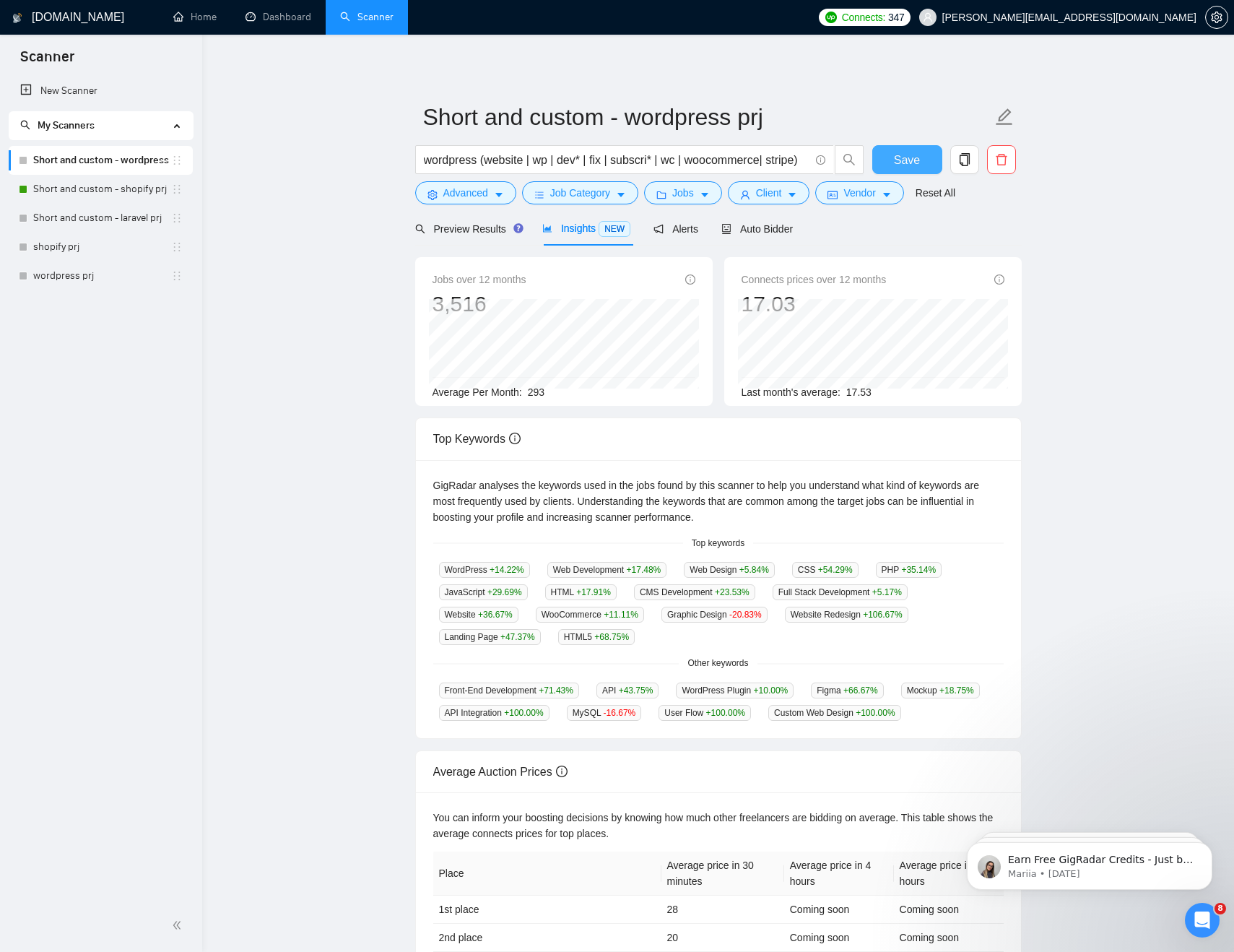
click at [901, 157] on span "Save" at bounding box center [906, 160] width 26 height 18
click at [452, 234] on span "Preview Results" at bounding box center [467, 228] width 104 height 11
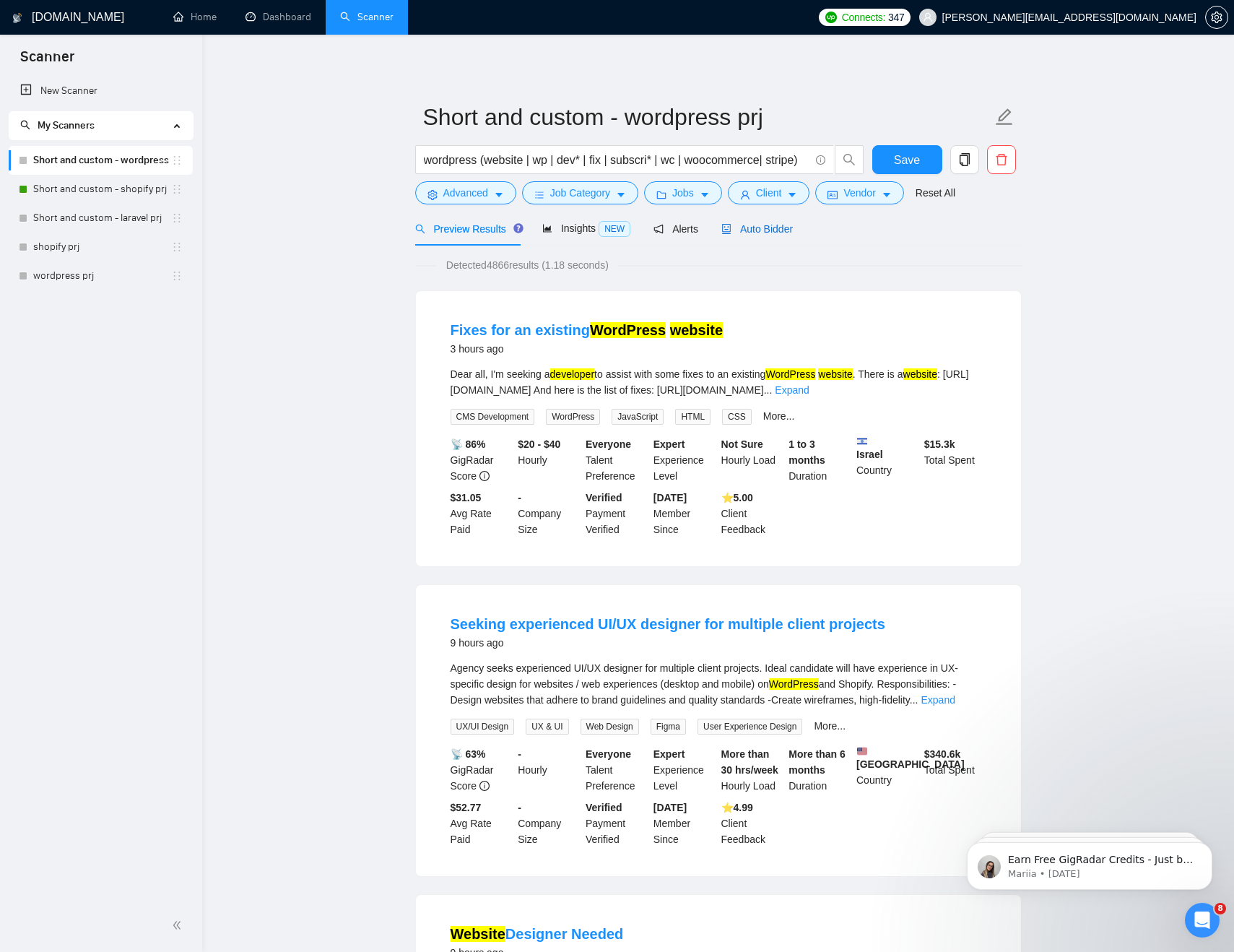
click at [776, 225] on span "Auto Bidder" at bounding box center [757, 228] width 72 height 11
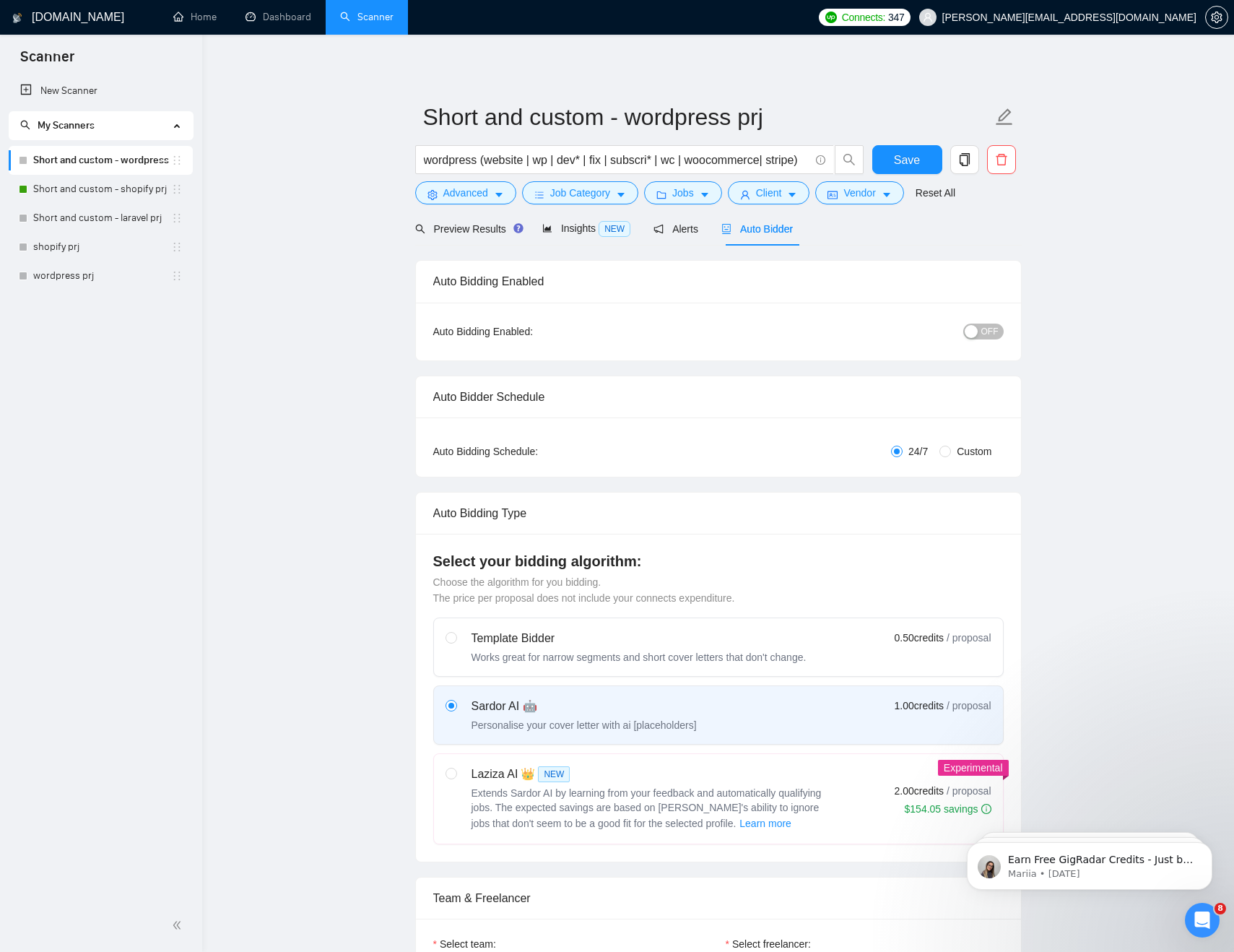
click at [989, 335] on span "OFF" at bounding box center [989, 331] width 17 height 16
click at [895, 160] on span "Save" at bounding box center [906, 160] width 26 height 18
click at [256, 22] on link "Dashboard" at bounding box center [278, 17] width 66 height 12
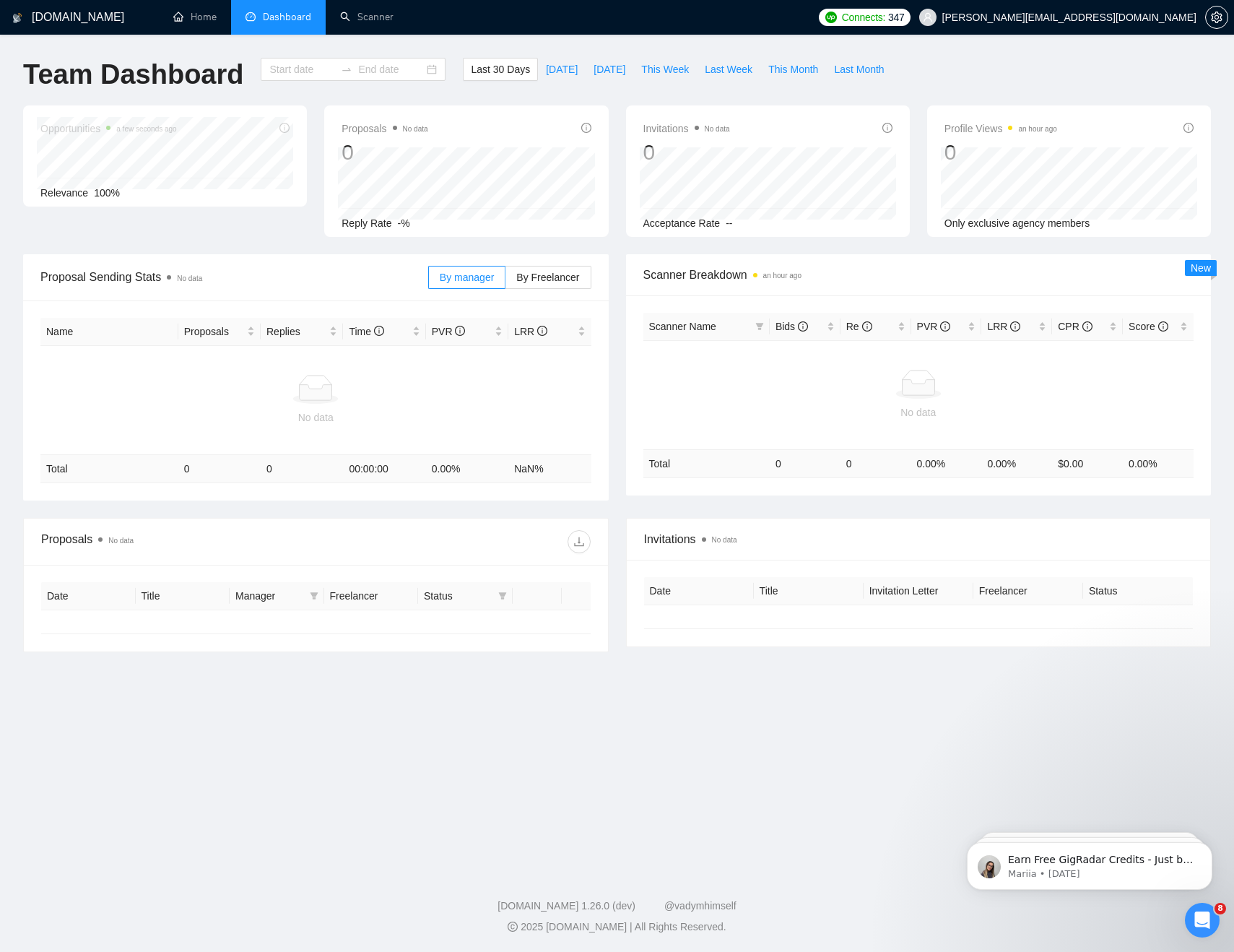
type input "2025-07-14"
type input "2025-08-13"
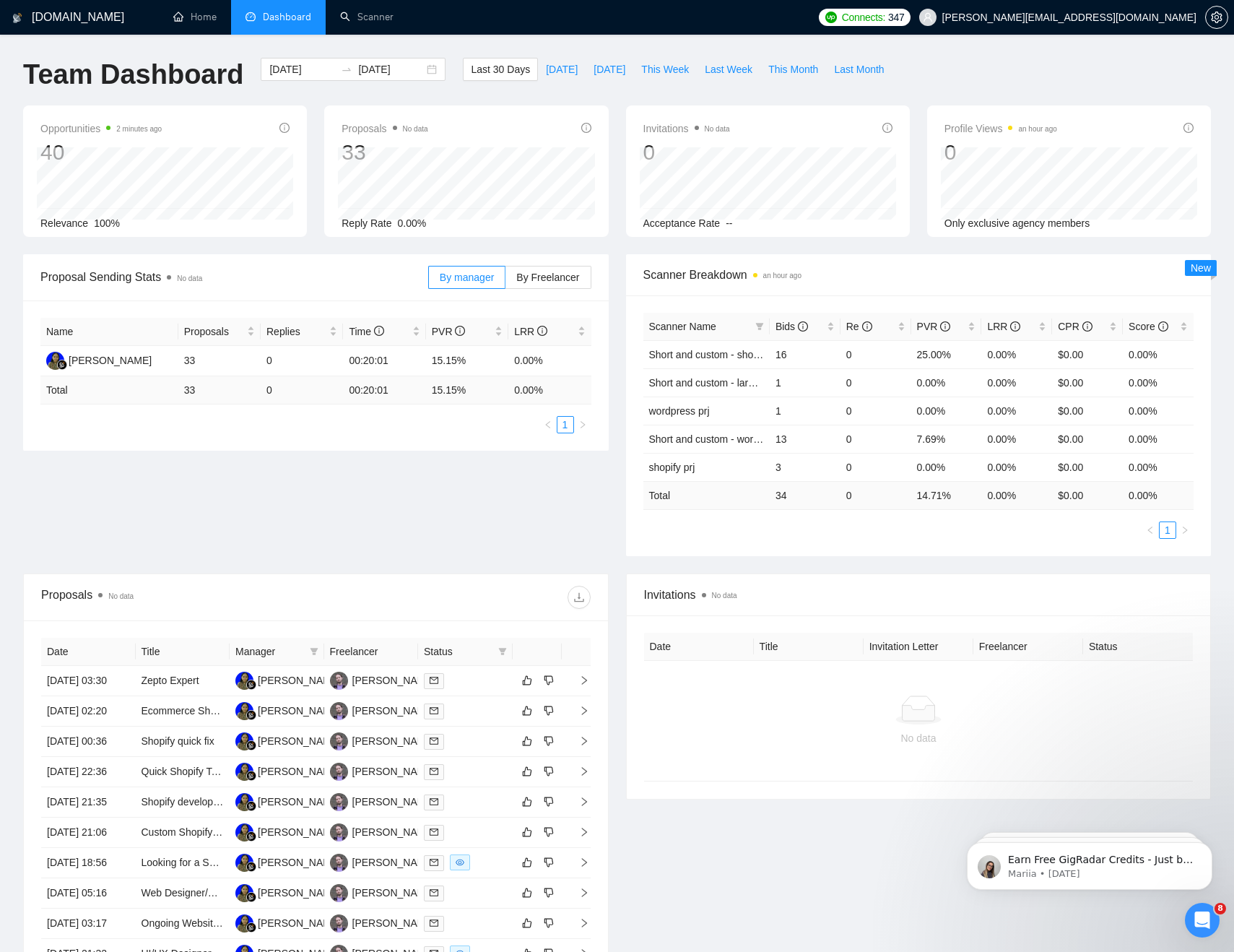
click at [1067, 73] on div "Team Dashboard 2025-07-14 2025-08-13 Last 30 Days Today Yesterday This Week Las…" at bounding box center [616, 81] width 1205 height 48
